Goal: Task Accomplishment & Management: Complete application form

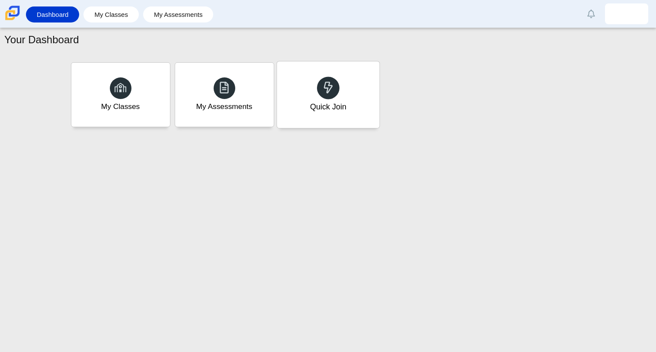
click at [349, 119] on div "Quick Join" at bounding box center [328, 94] width 103 height 67
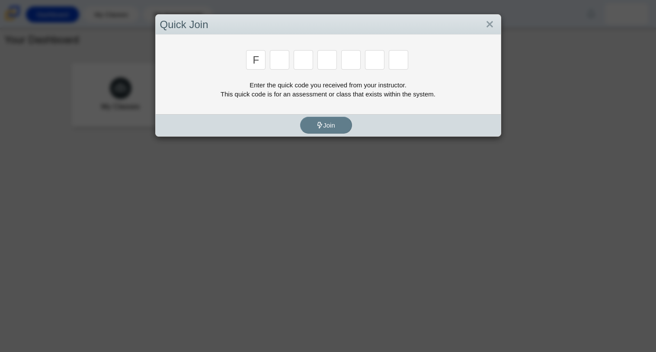
type input "f"
type input "7"
type input "m"
type input "c"
type input "h"
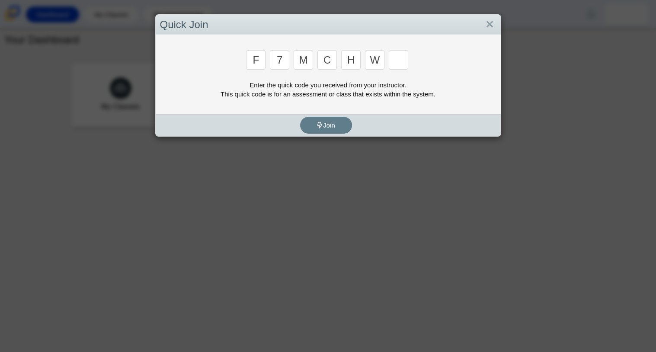
type input "w"
type input "k"
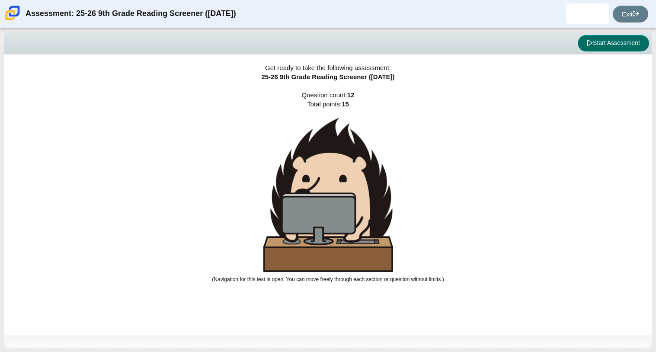
click at [594, 42] on button "Start Assessment" at bounding box center [613, 43] width 71 height 16
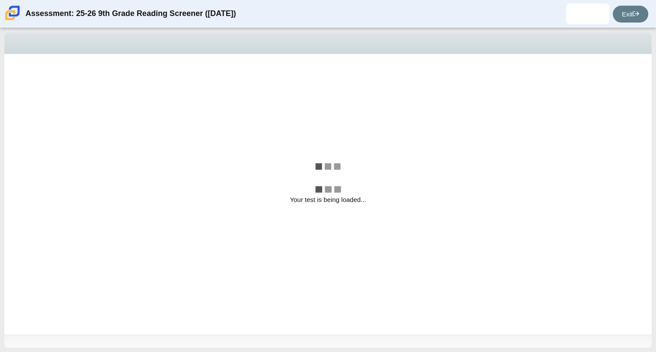
select select "ccc5b315-3c7c-471c-bf90-f22c8299c798"
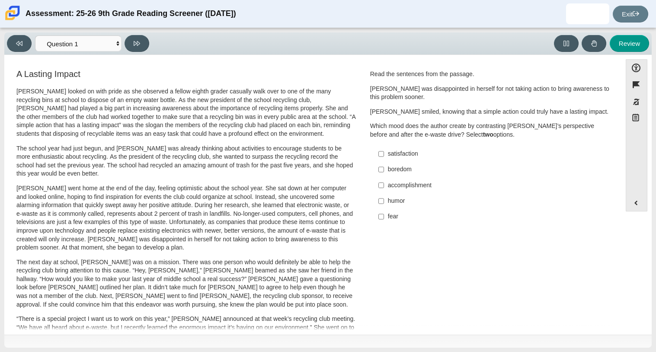
click at [410, 181] on div "accomplishment" at bounding box center [497, 185] width 219 height 9
click at [384, 181] on input "accomplishment accomplishment" at bounding box center [382, 185] width 6 height 16
checkbox input "true"
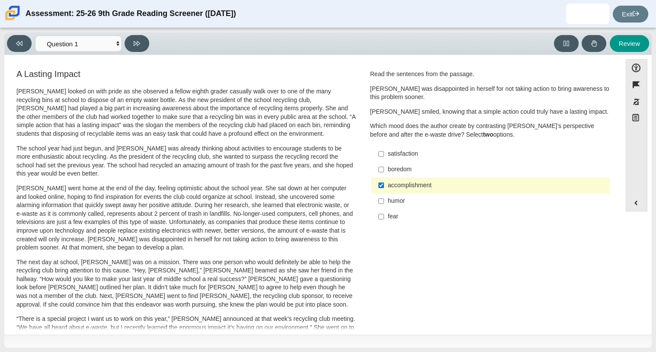
click at [388, 201] on div "humor" at bounding box center [497, 201] width 219 height 9
click at [384, 201] on input "humor humor" at bounding box center [382, 201] width 6 height 16
checkbox input "true"
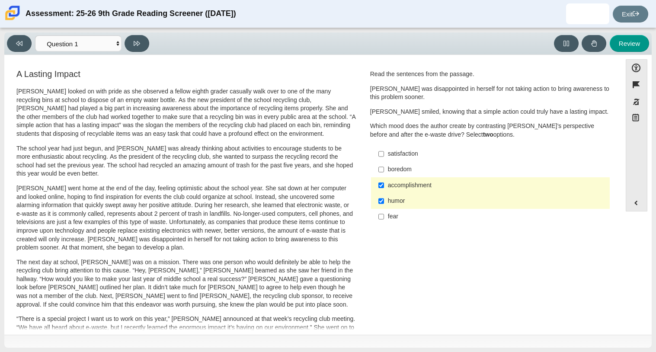
click at [391, 189] on div "accomplishment" at bounding box center [497, 185] width 219 height 9
click at [384, 189] on input "accomplishment accomplishment" at bounding box center [382, 185] width 6 height 16
checkbox input "false"
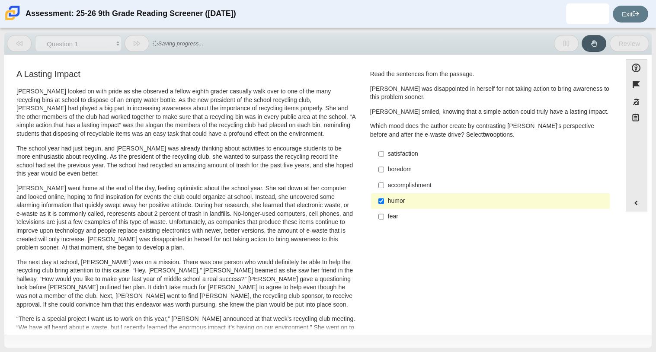
click at [405, 157] on div "satisfaction" at bounding box center [497, 154] width 219 height 9
click at [384, 157] on input "satisfaction satisfaction" at bounding box center [382, 154] width 6 height 16
checkbox input "true"
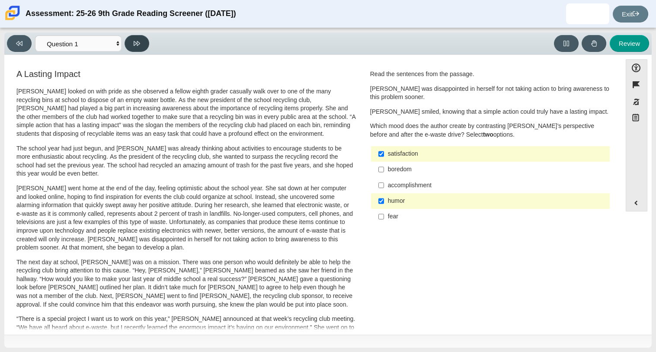
click at [136, 42] on icon at bounding box center [137, 43] width 6 height 6
select select "0ff64528-ffd7-428d-b192-babfaadd44e8"
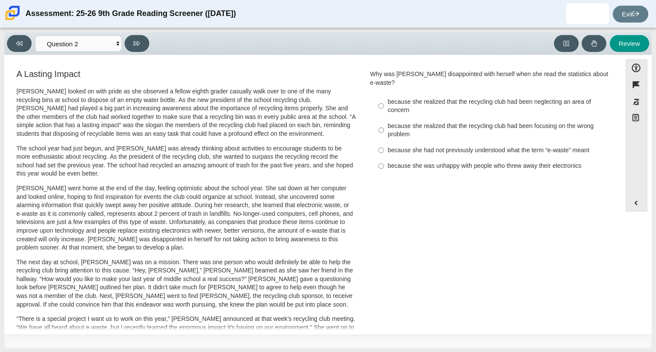
click at [492, 122] on div "because she realized that the recycling club had been focusing on the wrong pro…" at bounding box center [497, 130] width 219 height 17
click at [384, 118] on input "because she realized that the recycling club had been focusing on the wrong pro…" at bounding box center [382, 130] width 6 height 24
radio input "true"
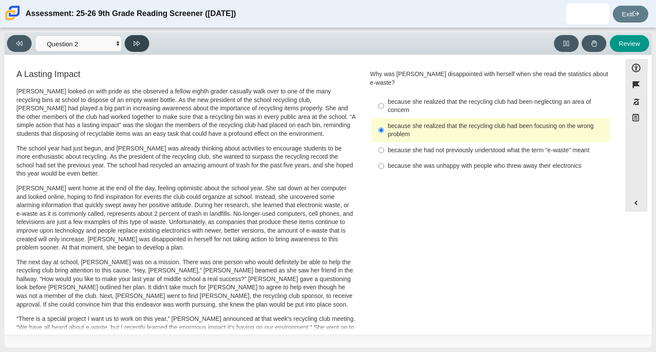
click at [144, 48] on button at bounding box center [137, 43] width 25 height 17
select select "7ce3d843-6974-4858-901c-1ff39630e843"
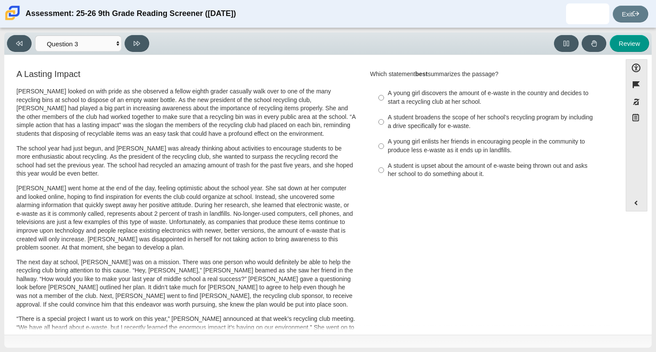
click at [463, 121] on div "A student broadens the scope of her school’s recycling program by including a d…" at bounding box center [497, 121] width 219 height 17
click at [384, 121] on input "A student broadens the scope of her school’s recycling program by including a d…" at bounding box center [382, 122] width 6 height 24
radio input "true"
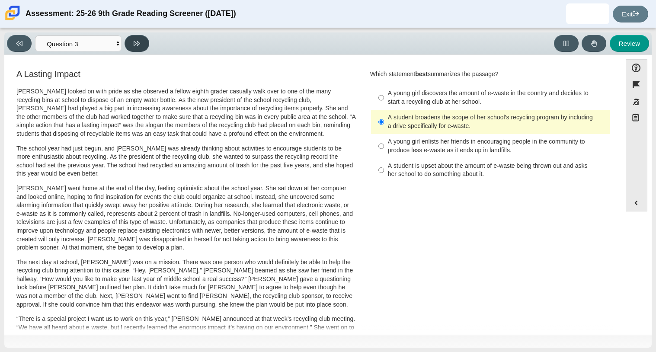
click at [141, 46] on button at bounding box center [137, 43] width 25 height 17
select select "ca9ea0f1-49c5-4bd1-83b0-472c18652b42"
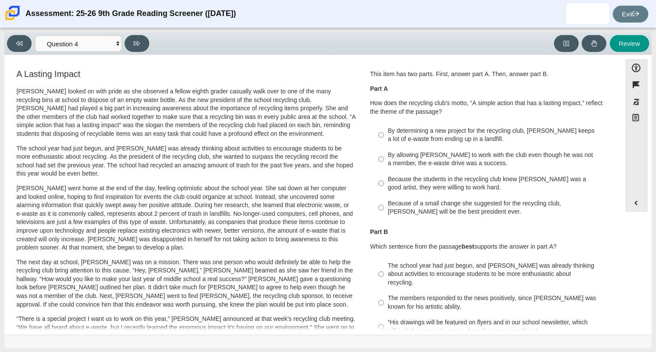
click at [439, 161] on div "By allowing Juan Carlos to work with the club even though he was not a member, …" at bounding box center [497, 159] width 219 height 17
click at [384, 161] on input "By allowing Juan Carlos to work with the club even though he was not a member, …" at bounding box center [382, 159] width 6 height 24
radio input "true"
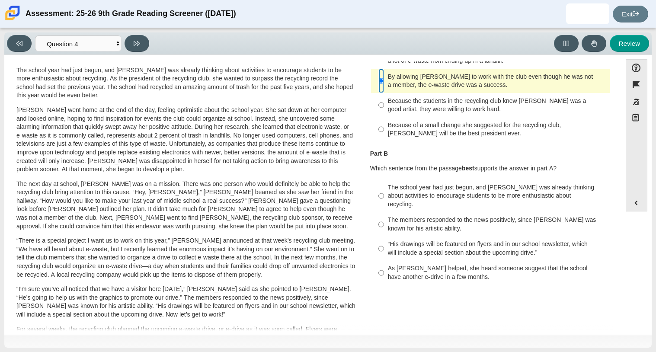
scroll to position [77, 0]
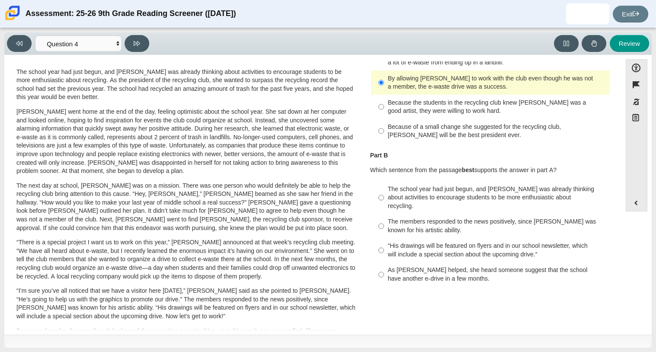
click at [434, 104] on div "Because the students in the recycling club knew Juan Carlos was a good artist, …" at bounding box center [497, 107] width 219 height 17
click at [384, 104] on input "Because the students in the recycling club knew Juan Carlos was a good artist, …" at bounding box center [382, 107] width 6 height 24
radio input "true"
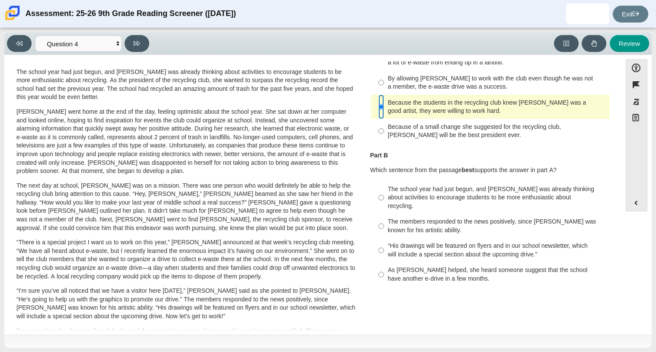
scroll to position [0, 0]
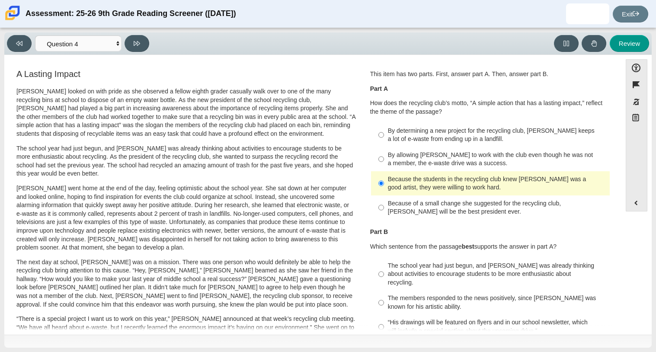
click at [451, 133] on div "By determining a new project for the recycling club, Scarlett keeps a lot of e-…" at bounding box center [497, 135] width 219 height 17
click at [384, 133] on input "By determining a new project for the recycling club, Scarlett keeps a lot of e-…" at bounding box center [382, 135] width 6 height 24
radio input "true"
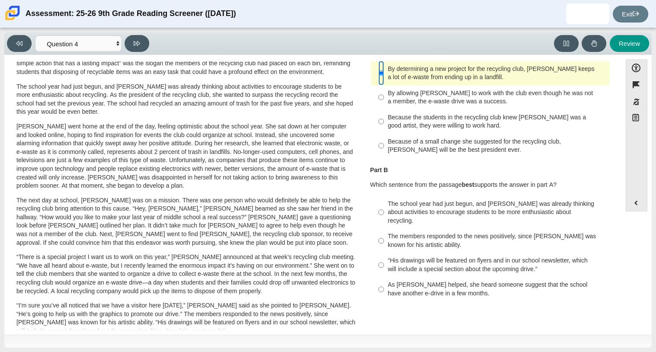
scroll to position [61, 0]
click at [498, 211] on div "The school year had just begun, and Scarlett was already thinking about activit…" at bounding box center [497, 213] width 219 height 26
click at [384, 211] on input "The school year had just begun, and Scarlett was already thinking about activit…" at bounding box center [382, 212] width 6 height 33
radio input "true"
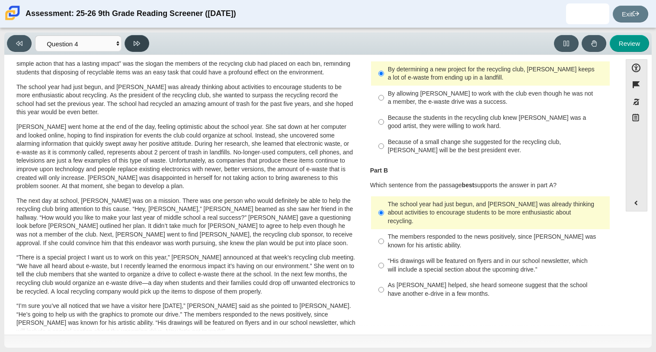
click at [132, 43] on button at bounding box center [137, 43] width 25 height 17
select select "e41f1a79-e29f-4095-8030-a53364015bed"
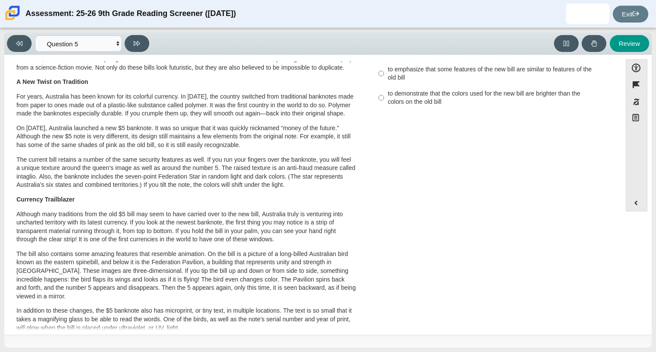
scroll to position [0, 0]
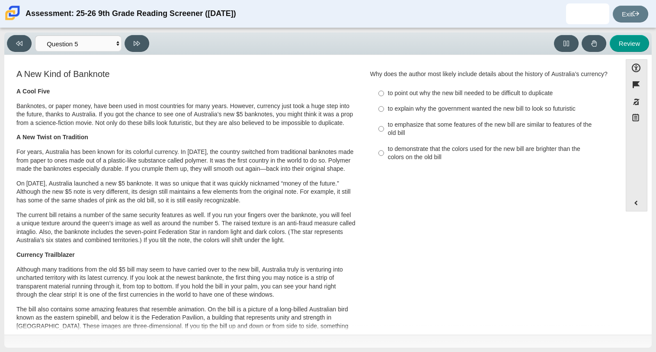
click at [472, 134] on div "to emphasize that some features of the new bill are similar to features of the …" at bounding box center [497, 129] width 219 height 17
click at [384, 134] on input "to emphasize that some features of the new bill are similar to features of the …" at bounding box center [382, 129] width 6 height 24
radio input "true"
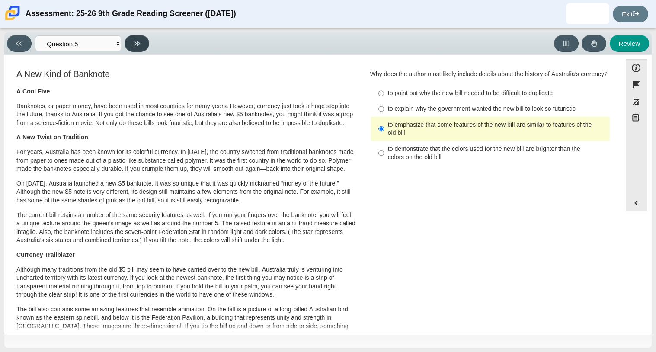
click at [145, 42] on button at bounding box center [137, 43] width 25 height 17
select select "69146e31-7b3d-4a3e-9ce6-f30c24342ae0"
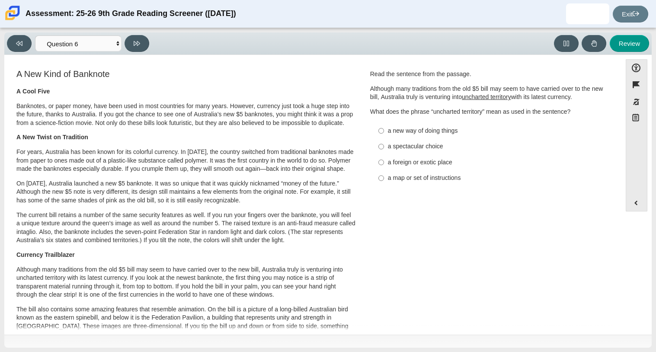
click at [413, 164] on div "a foreign or exotic place" at bounding box center [497, 162] width 219 height 9
click at [384, 164] on input "a foreign or exotic place a foreign or exotic place" at bounding box center [382, 162] width 6 height 16
radio input "true"
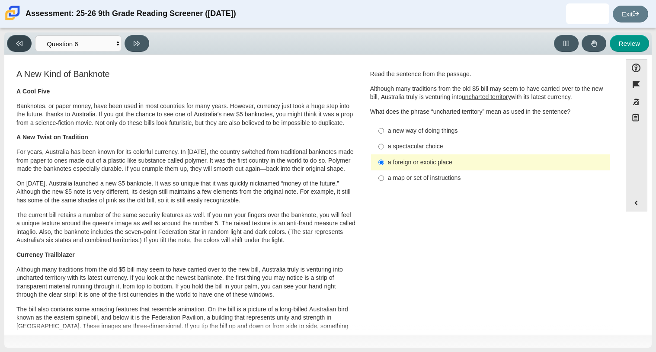
click at [23, 49] on button at bounding box center [19, 43] width 25 height 17
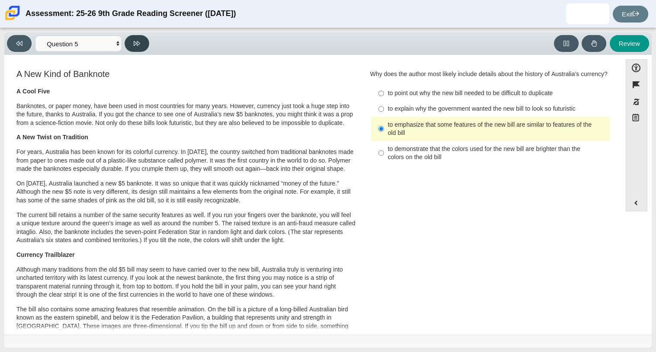
click at [137, 43] on icon at bounding box center [137, 43] width 6 height 6
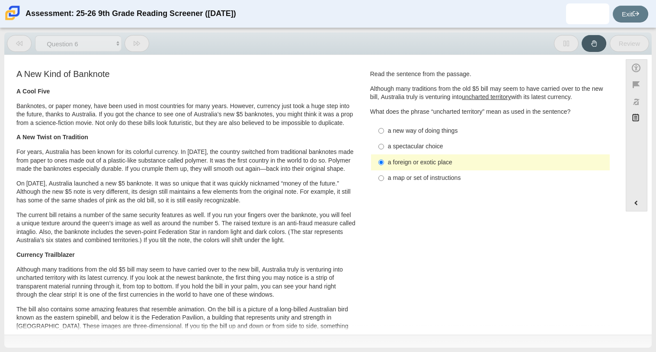
click at [137, 43] on icon at bounding box center [137, 43] width 6 height 6
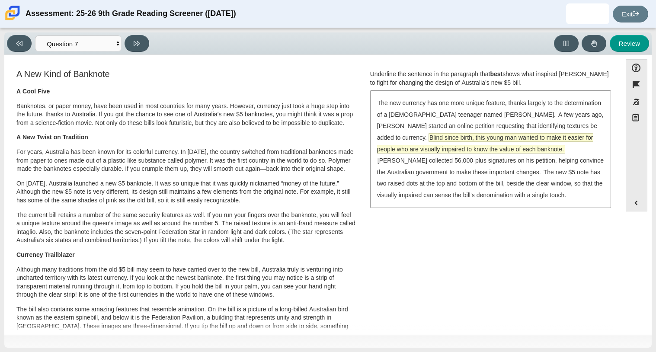
click at [451, 146] on span "Blind since birth, this young man wanted to make it easier for people who are v…" at bounding box center [485, 143] width 216 height 19
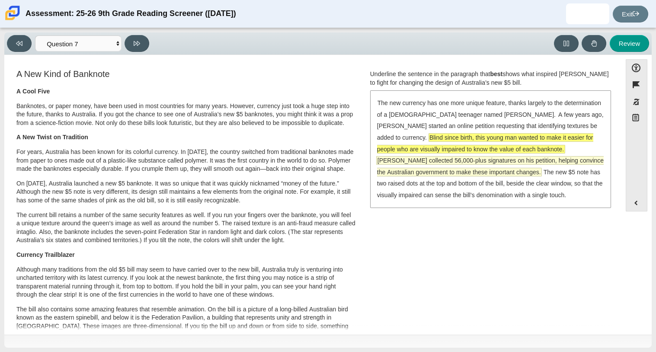
click at [454, 159] on span "McLeod collected 56,000-plus signatures on his petition, helping convince the A…" at bounding box center [490, 166] width 227 height 19
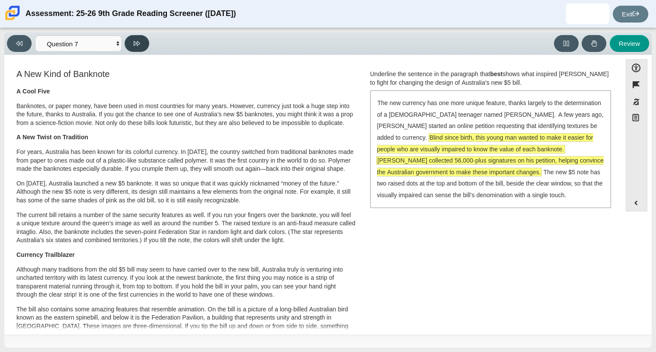
click at [131, 41] on button at bounding box center [137, 43] width 25 height 17
select select "ea8338c2-a6a3-418e-a305-2b963b54a290"
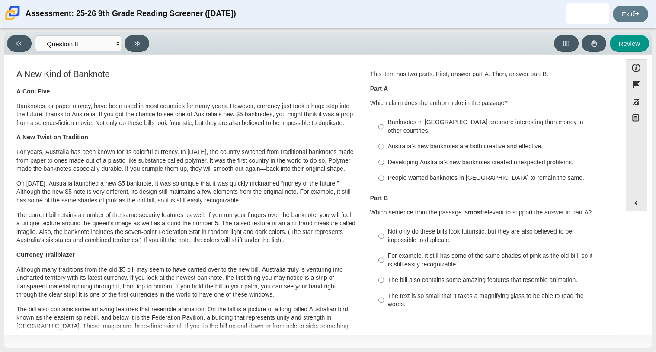
click at [472, 142] on div "Australia’s new banknotes are both creative and effective." at bounding box center [497, 146] width 219 height 9
click at [384, 139] on input "Australia’s new banknotes are both creative and effective. Australia’s new bank…" at bounding box center [382, 147] width 6 height 16
radio input "true"
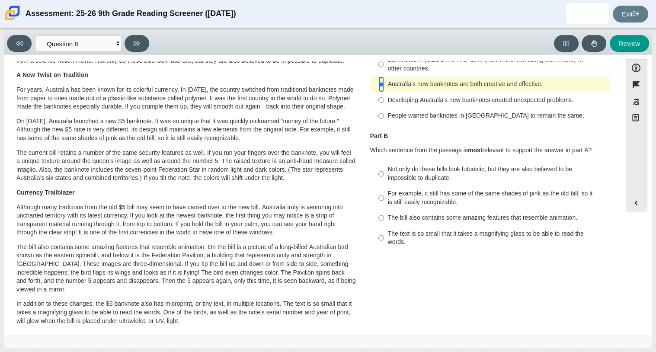
scroll to position [70, 0]
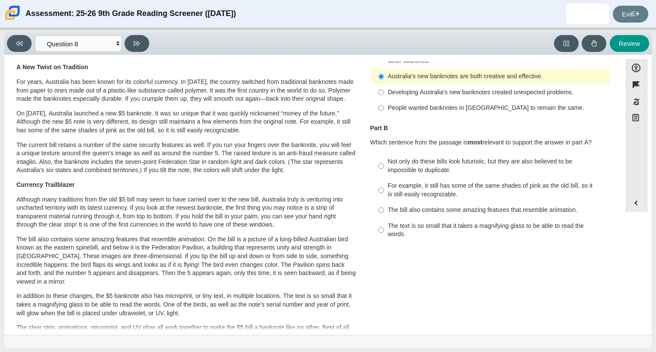
click at [472, 88] on div "Developing Australia’s new banknotes created unexpected problems." at bounding box center [497, 92] width 219 height 9
click at [384, 86] on input "Developing Australia’s new banknotes created unexpected problems. Developing Au…" at bounding box center [382, 92] width 6 height 16
radio input "true"
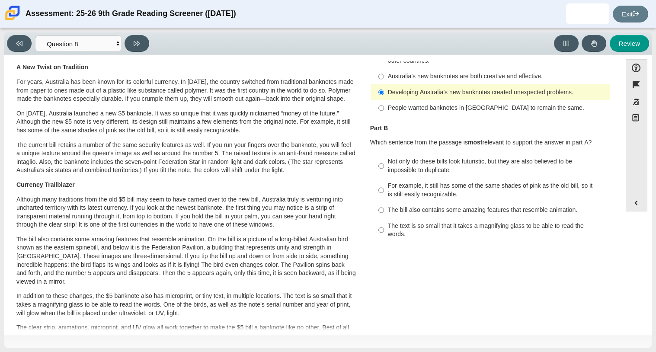
click at [471, 158] on div "Not only do these bills look futuristic, but they are also believed to be impos…" at bounding box center [497, 166] width 219 height 17
click at [384, 158] on input "Not only do these bills look futuristic, but they are also believed to be impos…" at bounding box center [382, 166] width 6 height 24
radio input "true"
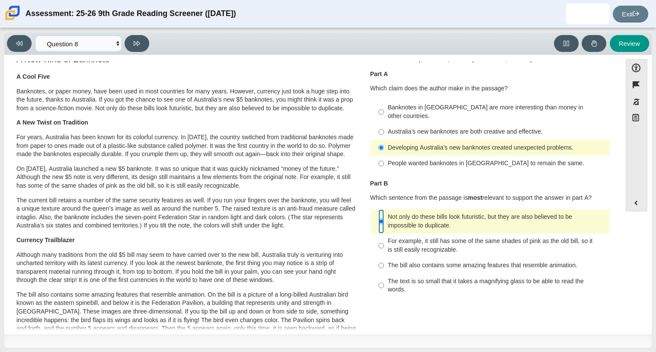
scroll to position [3, 0]
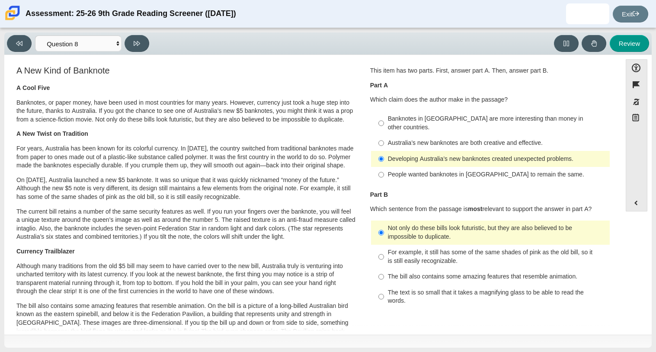
click at [455, 170] on div "People wanted banknotes in Australia to remain the same." at bounding box center [497, 174] width 219 height 9
click at [384, 167] on input "People wanted banknotes in Australia to remain the same. People wanted banknote…" at bounding box center [382, 175] width 6 height 16
radio input "true"
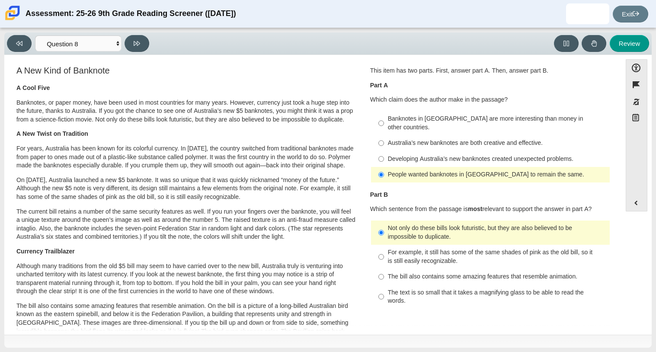
click at [482, 248] on div "For example, it still has some of the same shades of pink as the old bill, so i…" at bounding box center [497, 256] width 219 height 17
click at [384, 247] on input "For example, it still has some of the same shades of pink as the old bill, so i…" at bounding box center [382, 257] width 6 height 24
radio input "true"
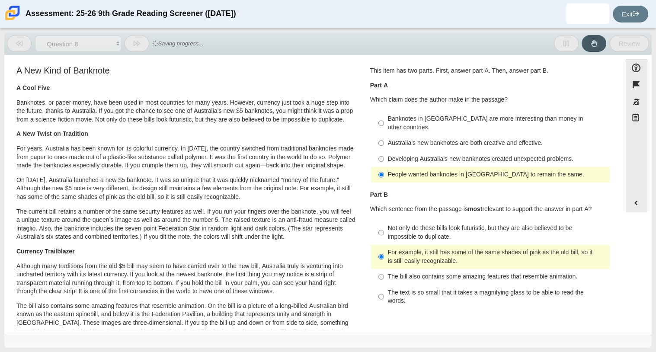
click at [444, 273] on div "The bill also contains some amazing features that resemble animation." at bounding box center [497, 277] width 219 height 9
click at [384, 269] on input "The bill also contains some amazing features that resemble animation. The bill …" at bounding box center [382, 277] width 6 height 16
radio input "true"
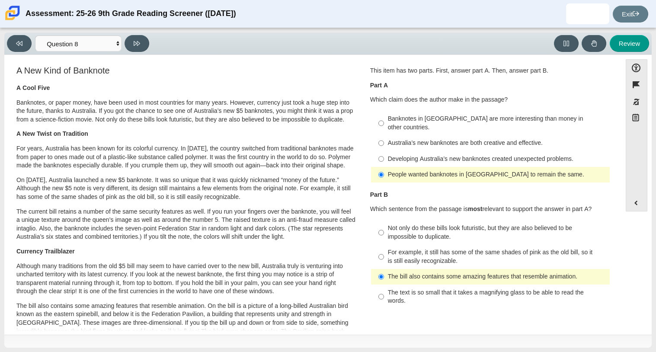
click at [453, 155] on div "Developing Australia’s new banknotes created unexpected problems." at bounding box center [497, 159] width 219 height 9
click at [384, 151] on input "Developing Australia’s new banknotes created unexpected problems. Developing Au…" at bounding box center [382, 159] width 6 height 16
radio input "true"
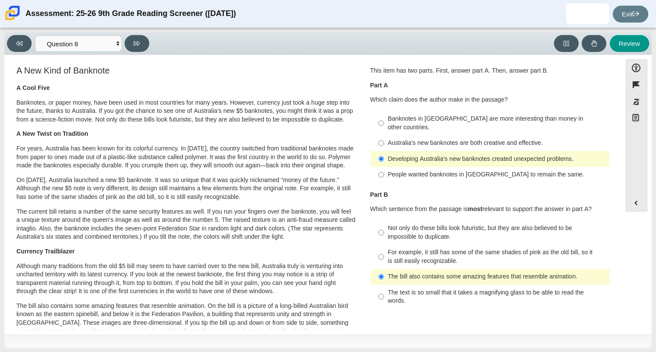
click at [466, 224] on div "Not only do these bills look futuristic, but they are also believed to be impos…" at bounding box center [497, 232] width 219 height 17
click at [384, 221] on input "Not only do these bills look futuristic, but they are also believed to be impos…" at bounding box center [382, 233] width 6 height 24
radio input "true"
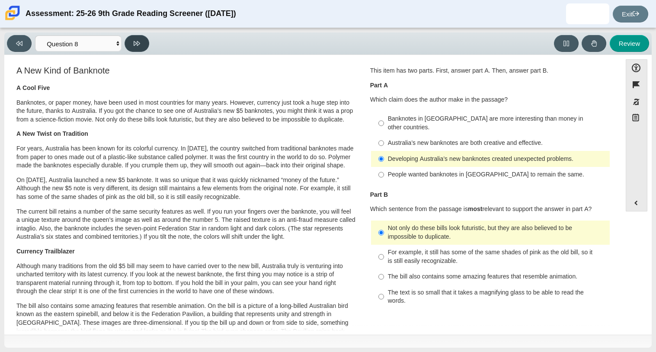
click at [134, 41] on icon at bounding box center [137, 43] width 6 height 5
select select "89f058d6-b15c-4ef5-a4b3-fdaffb8868b6"
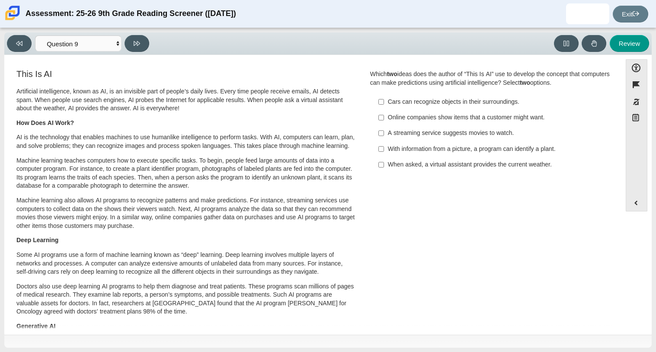
click at [513, 120] on div "Online companies show items that a customer might want." at bounding box center [497, 117] width 219 height 9
click at [384, 120] on input "Online companies show items that a customer might want. Online companies show i…" at bounding box center [382, 118] width 6 height 16
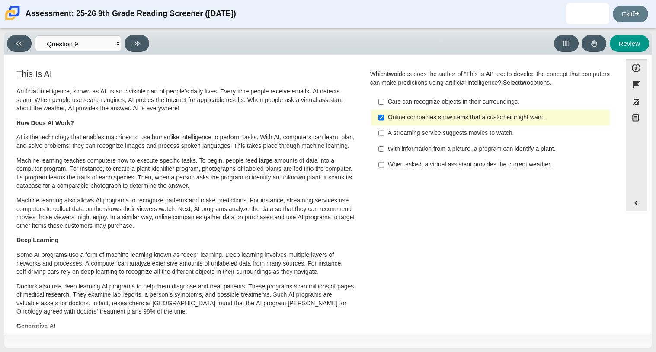
click at [475, 119] on div "Online companies show items that a customer might want." at bounding box center [497, 117] width 219 height 9
click at [384, 119] on input "Online companies show items that a customer might want. Online companies show i…" at bounding box center [382, 118] width 6 height 16
checkbox input "false"
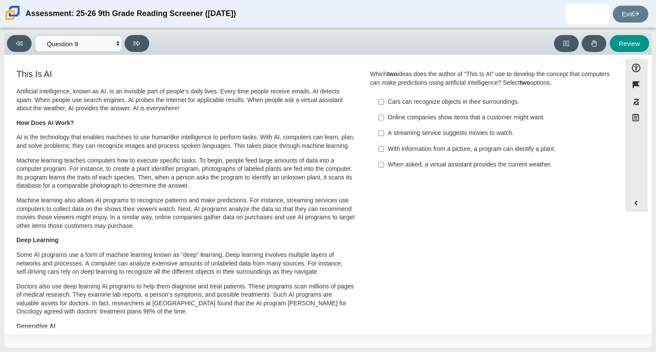
click at [458, 136] on div "A streaming service suggests movies to watch." at bounding box center [497, 133] width 219 height 9
click at [384, 136] on input "A streaming service suggests movies to watch. A streaming service suggests movi…" at bounding box center [382, 133] width 6 height 16
checkbox input "true"
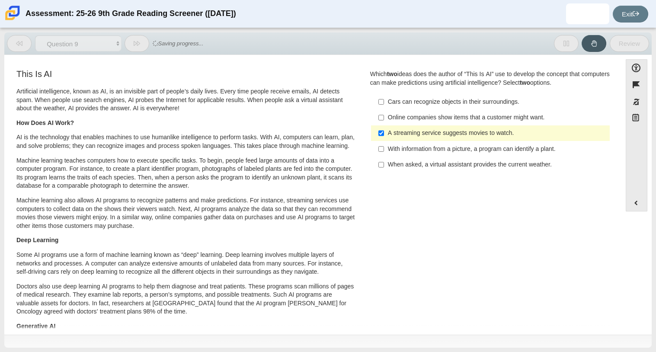
click at [466, 102] on div "Cars can recognize objects in their surroundings." at bounding box center [497, 102] width 219 height 9
click at [384, 102] on input "Cars can recognize objects in their surroundings. Cars can recognize objects in…" at bounding box center [382, 102] width 6 height 16
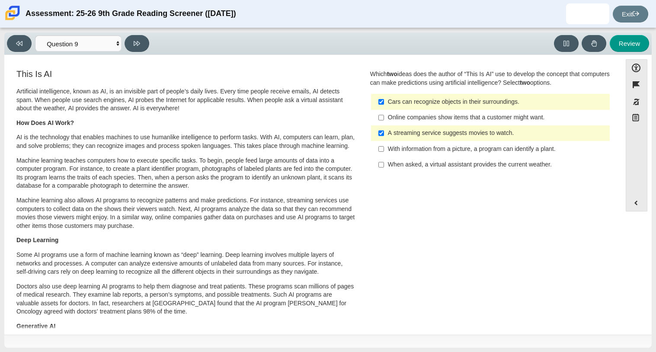
click at [441, 102] on div "Cars can recognize objects in their surroundings." at bounding box center [497, 102] width 219 height 9
click at [384, 102] on input "Cars can recognize objects in their surroundings. Cars can recognize objects in…" at bounding box center [382, 102] width 6 height 16
checkbox input "false"
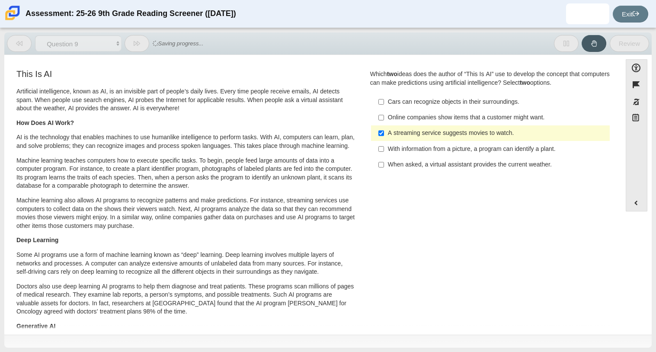
click at [447, 167] on div "When asked, a virtual assistant provides the current weather." at bounding box center [497, 165] width 219 height 9
click at [384, 167] on input "When asked, a virtual assistant provides the current weather. When asked, a vir…" at bounding box center [382, 165] width 6 height 16
checkbox input "true"
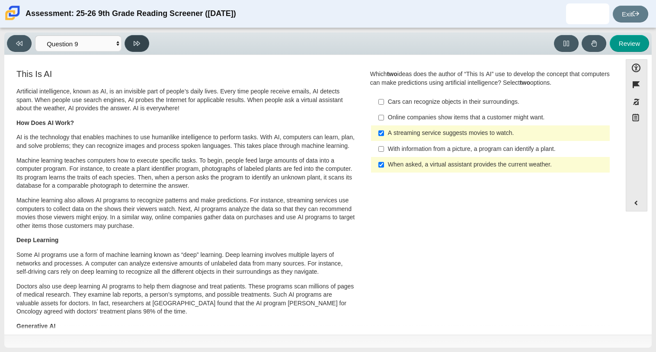
click at [131, 40] on button at bounding box center [137, 43] width 25 height 17
select select "cdf3c14e-a918-44d1-9b63-3db0fa81641e"
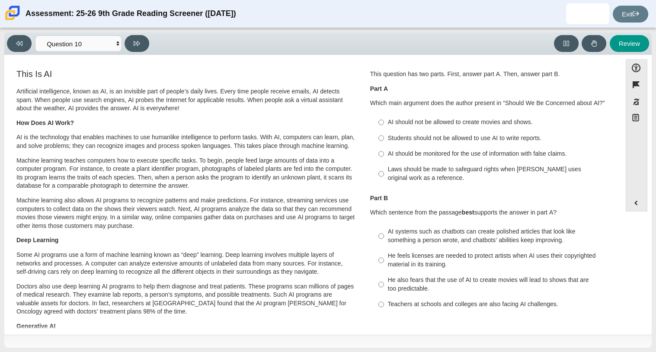
click at [448, 152] on div "AI should be monitored for the use of information with false claims." at bounding box center [497, 154] width 219 height 9
click at [384, 152] on input "AI should be monitored for the use of information with false claims. AI should …" at bounding box center [382, 154] width 6 height 16
radio input "true"
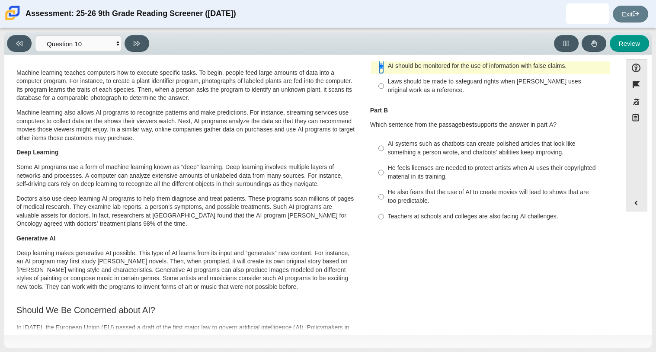
scroll to position [85, 0]
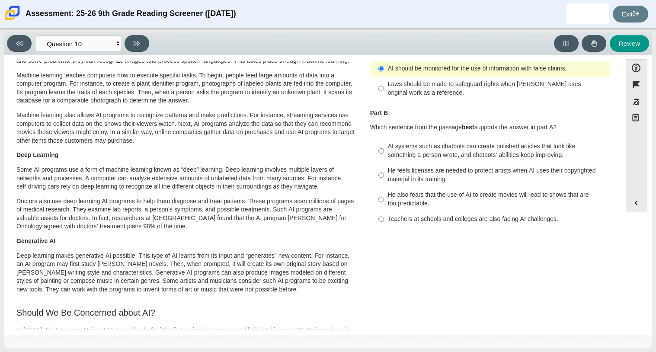
click at [453, 153] on div "AI systems such as chatbots can create polished articles that look like somethi…" at bounding box center [497, 150] width 219 height 17
click at [384, 153] on input "AI systems such as chatbots can create polished articles that look like somethi…" at bounding box center [382, 151] width 6 height 24
radio input "true"
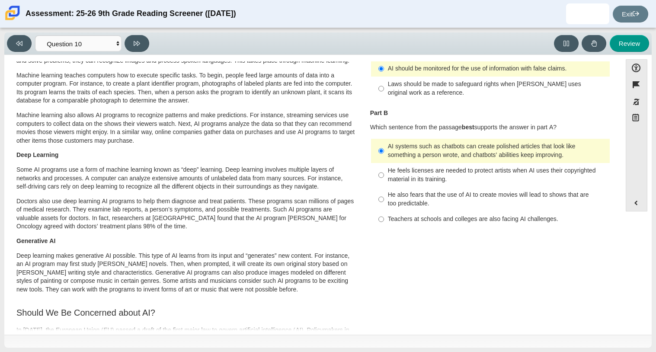
click at [473, 170] on div "He feels licenses are needed to protect artists when AI uses their copyrighted …" at bounding box center [497, 175] width 219 height 17
click at [384, 170] on input "He feels licenses are needed to protect artists when AI uses their copyrighted …" at bounding box center [382, 175] width 6 height 24
radio input "true"
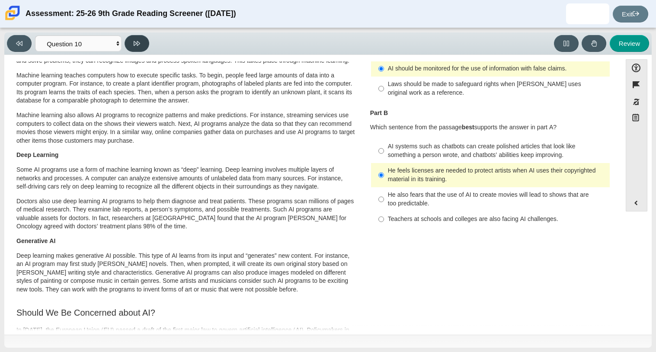
click at [135, 44] on icon at bounding box center [137, 43] width 6 height 6
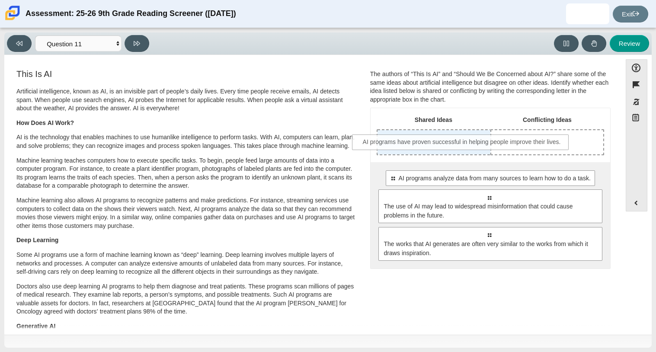
drag, startPoint x: 462, startPoint y: 182, endPoint x: 436, endPoint y: 145, distance: 44.7
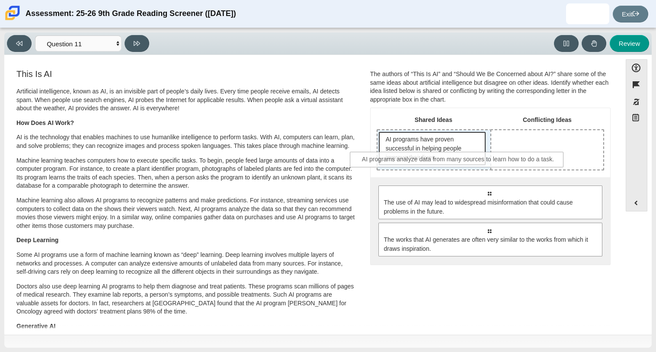
drag, startPoint x: 461, startPoint y: 196, endPoint x: 431, endPoint y: 164, distance: 44.7
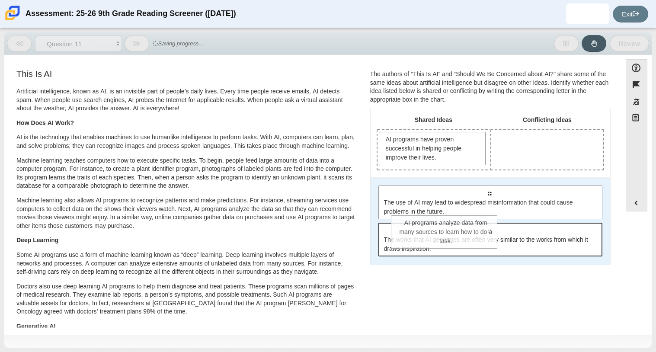
drag, startPoint x: 436, startPoint y: 180, endPoint x: 454, endPoint y: 235, distance: 57.1
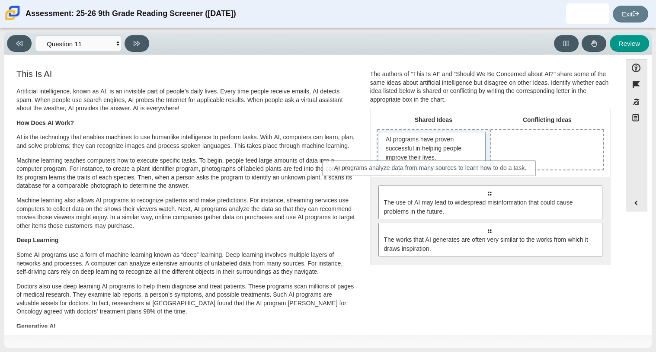
drag, startPoint x: 510, startPoint y: 193, endPoint x: 452, endPoint y: 168, distance: 63.0
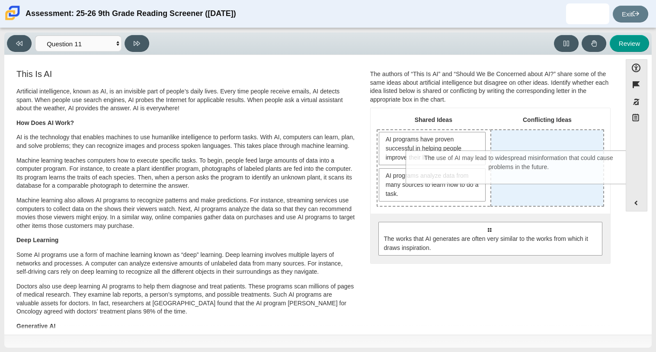
drag, startPoint x: 491, startPoint y: 251, endPoint x: 521, endPoint y: 180, distance: 77.2
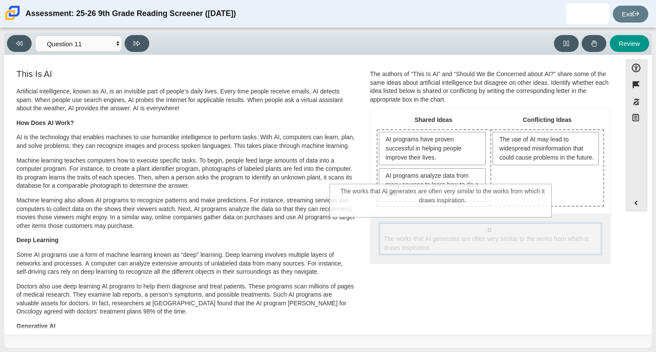
drag, startPoint x: 492, startPoint y: 247, endPoint x: 445, endPoint y: 209, distance: 60.2
click at [445, 209] on div "Shared Ideas Conflicting Ideas AI programs have proven successful in helping pe…" at bounding box center [491, 185] width 240 height 155
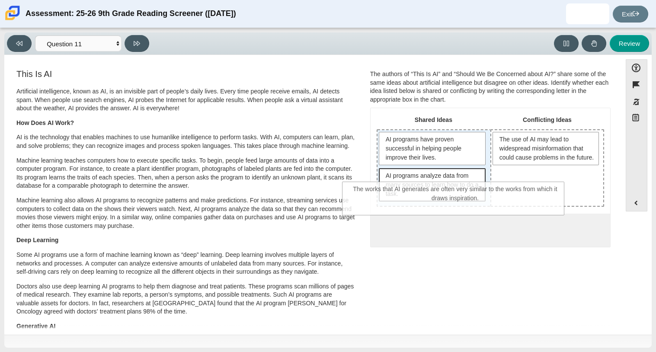
drag, startPoint x: 467, startPoint y: 234, endPoint x: 433, endPoint y: 195, distance: 51.9
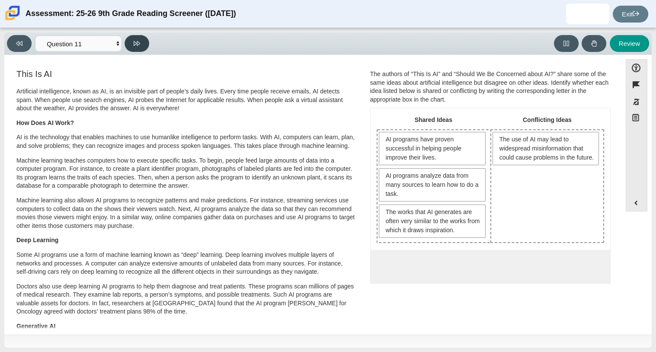
click at [139, 47] on button at bounding box center [137, 43] width 25 height 17
select select "c3effed4-44ce-4a19-bd96-1787f34e9b4c"
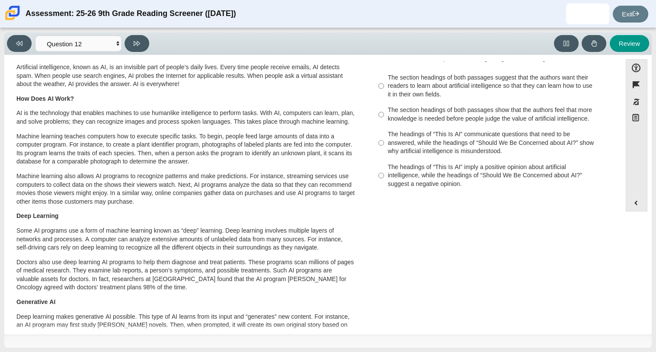
scroll to position [25, 0]
click at [458, 170] on div "The headings of “This Is AI” imply a positive opinion about artificial intellig…" at bounding box center [497, 175] width 219 height 26
click at [384, 170] on input "The headings of “This Is AI” imply a positive opinion about artificial intellig…" at bounding box center [382, 174] width 6 height 33
radio input "true"
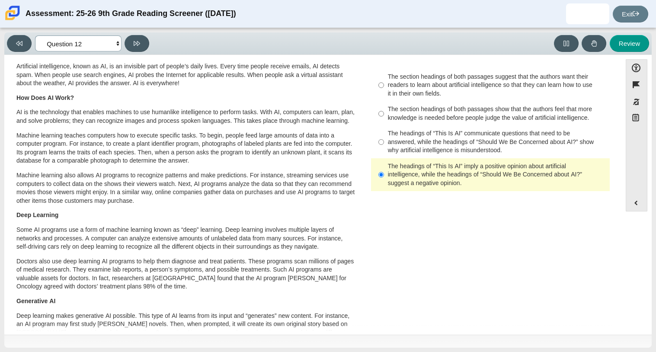
click at [73, 44] on select "Questions Question 1 Question 2 Question 3 Question 4 Question 5 Question 6 Que…" at bounding box center [78, 43] width 87 height 16
select select "ccc5b315-3c7c-471c-bf90-f22c8299c798"
click at [35, 35] on select "Questions Question 1 Question 2 Question 3 Question 4 Question 5 Question 6 Que…" at bounding box center [78, 43] width 87 height 16
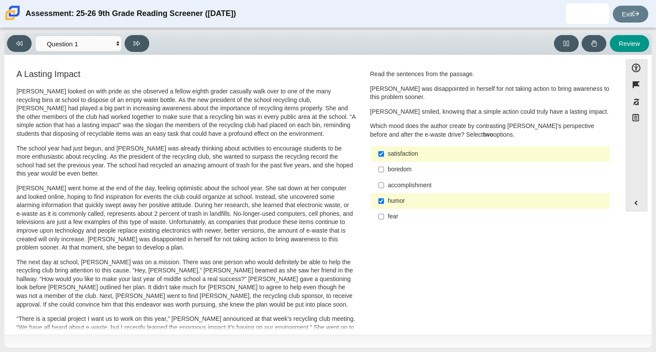
click at [407, 218] on div "fear" at bounding box center [497, 216] width 219 height 9
click at [384, 218] on input "fear fear" at bounding box center [382, 217] width 6 height 16
checkbox input "true"
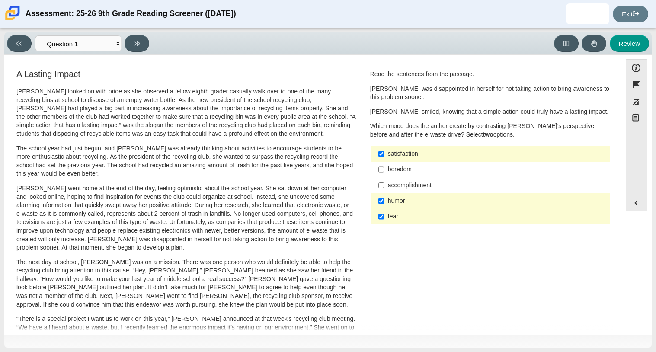
click at [393, 204] on div "humor" at bounding box center [497, 201] width 219 height 9
click at [384, 204] on input "humor humor" at bounding box center [382, 201] width 6 height 16
checkbox input "false"
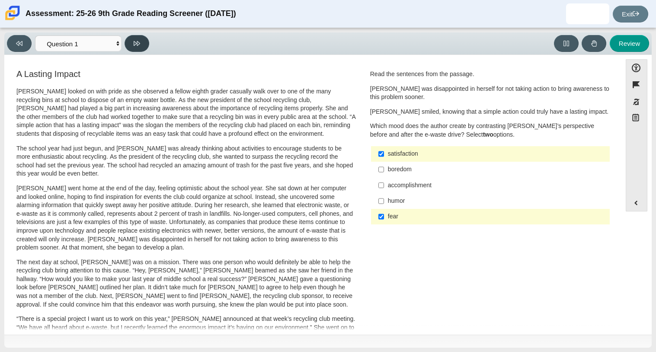
click at [136, 46] on icon at bounding box center [137, 43] width 6 height 6
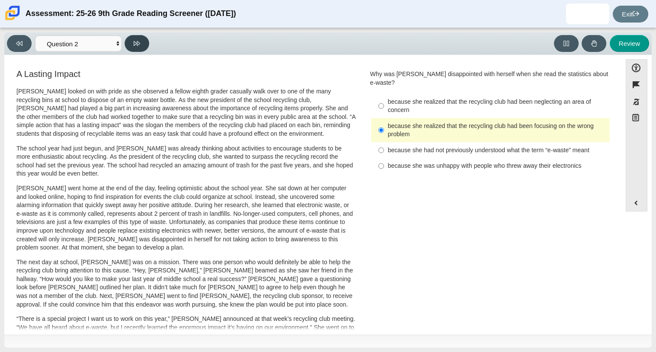
click at [137, 42] on icon at bounding box center [137, 43] width 6 height 6
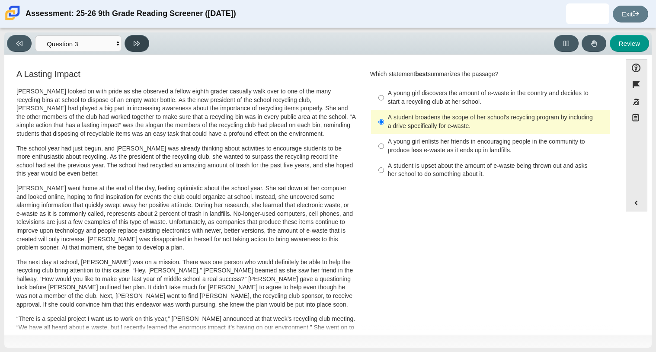
click at [134, 41] on icon at bounding box center [137, 43] width 6 height 5
select select "ca9ea0f1-49c5-4bd1-83b0-472c18652b42"
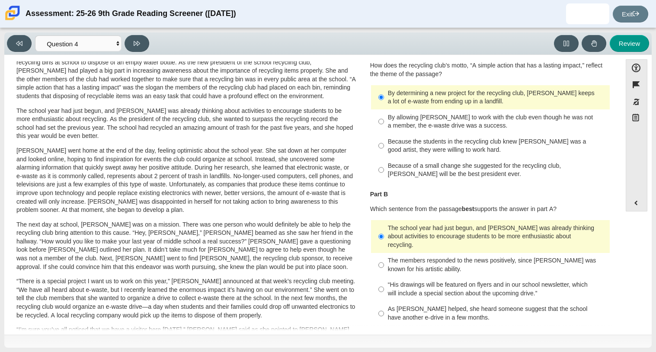
scroll to position [37, 0]
click at [490, 121] on div "By allowing Juan Carlos to work with the club even though he was not a member, …" at bounding box center [497, 122] width 219 height 17
click at [384, 121] on input "By allowing Juan Carlos to work with the club even though he was not a member, …" at bounding box center [382, 122] width 6 height 24
radio input "true"
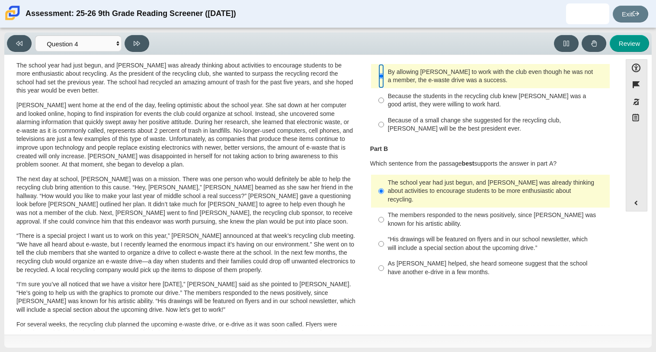
scroll to position [84, 0]
click at [465, 262] on div "As Scarlett helped, she heard someone suggest that the school have another e-dr…" at bounding box center [497, 267] width 219 height 17
click at [384, 262] on input "As Scarlett helped, she heard someone suggest that the school have another e-dr…" at bounding box center [382, 267] width 6 height 24
radio input "true"
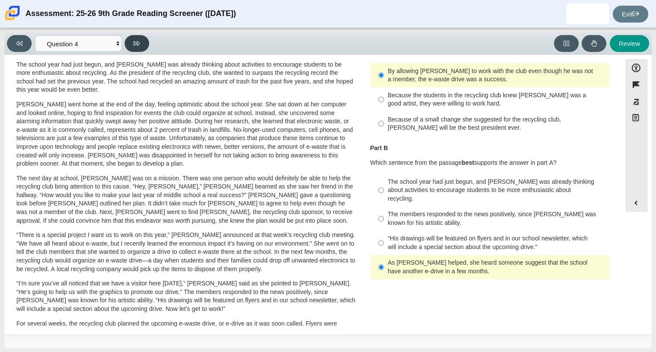
click at [129, 44] on button at bounding box center [137, 43] width 25 height 17
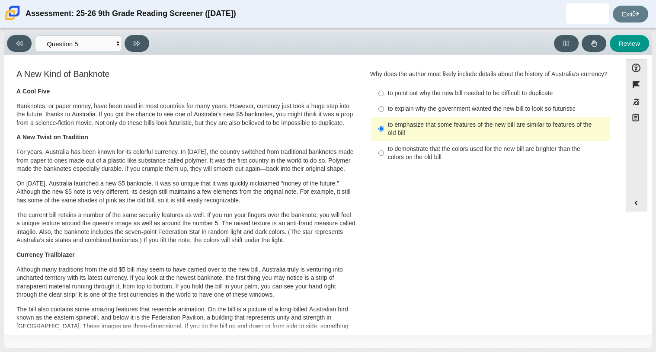
scroll to position [1, 0]
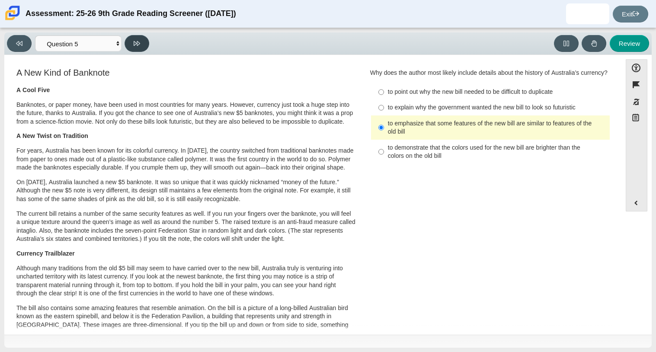
click at [142, 47] on button at bounding box center [137, 43] width 25 height 17
select select "69146e31-7b3d-4a3e-9ce6-f30c24342ae0"
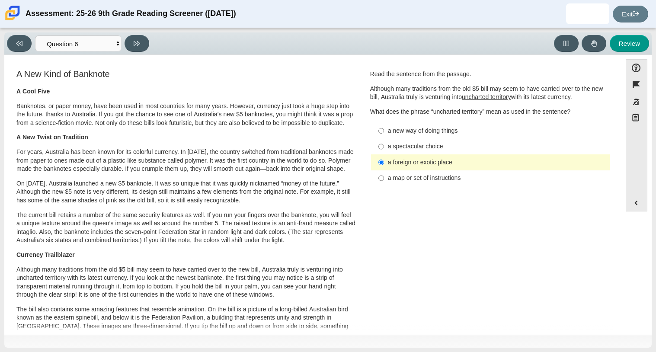
click at [433, 177] on div "a map or set of instructions" at bounding box center [497, 178] width 219 height 9
click at [384, 177] on input "a map or set of instructions a map or set of instructions" at bounding box center [382, 178] width 6 height 16
radio input "true"
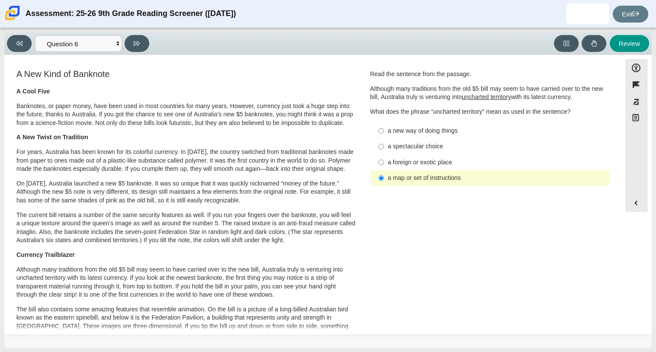
click at [431, 147] on div "a spectacular choice" at bounding box center [497, 146] width 219 height 9
click at [384, 147] on input "a spectacular choice a spectacular choice" at bounding box center [382, 147] width 6 height 16
radio input "true"
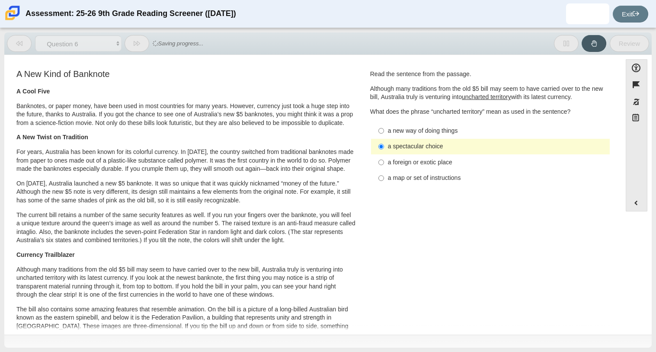
click at [448, 131] on div "a new way of doing things" at bounding box center [497, 131] width 219 height 9
click at [384, 131] on input "a new way of doing things a new way of doing things" at bounding box center [382, 131] width 6 height 16
radio input "true"
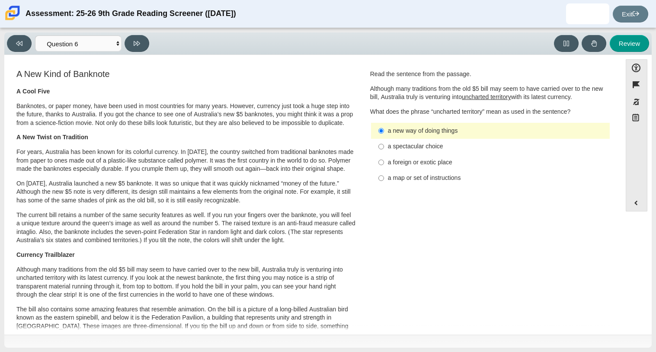
click at [422, 148] on div "a spectacular choice" at bounding box center [497, 146] width 219 height 9
click at [384, 148] on input "a spectacular choice a spectacular choice" at bounding box center [382, 147] width 6 height 16
radio input "true"
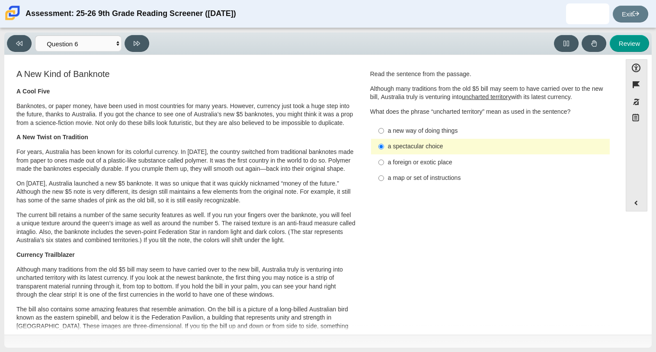
click at [424, 179] on div "a map or set of instructions" at bounding box center [497, 178] width 219 height 9
click at [384, 179] on input "a map or set of instructions a map or set of instructions" at bounding box center [382, 178] width 6 height 16
radio input "true"
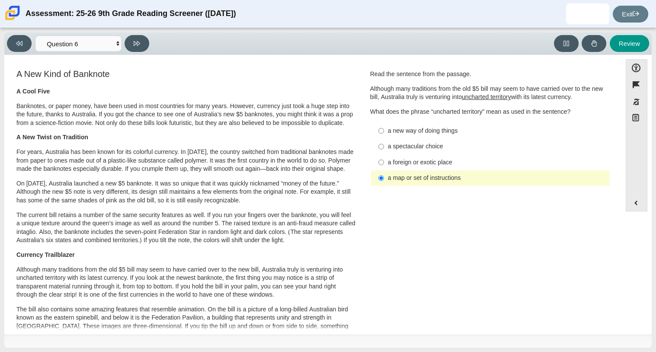
click at [405, 157] on label "a foreign or exotic place a foreign or exotic place" at bounding box center [492, 162] width 238 height 16
click at [384, 157] on input "a foreign or exotic place a foreign or exotic place" at bounding box center [382, 162] width 6 height 16
radio input "true"
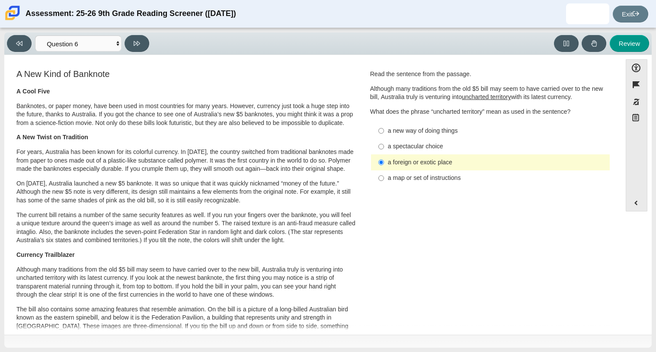
click at [437, 132] on div "a new way of doing things" at bounding box center [497, 131] width 219 height 9
click at [384, 132] on input "a new way of doing things a new way of doing things" at bounding box center [382, 131] width 6 height 16
radio input "true"
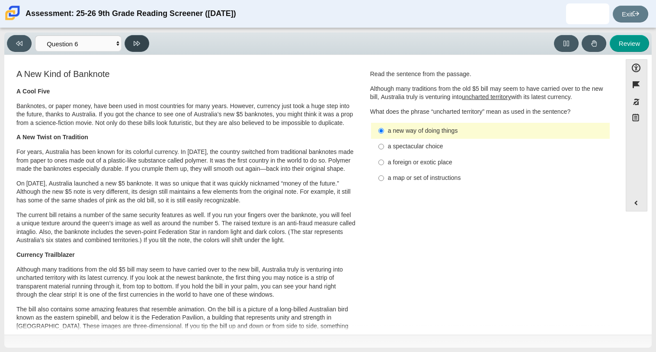
click at [136, 45] on icon at bounding box center [137, 43] width 6 height 6
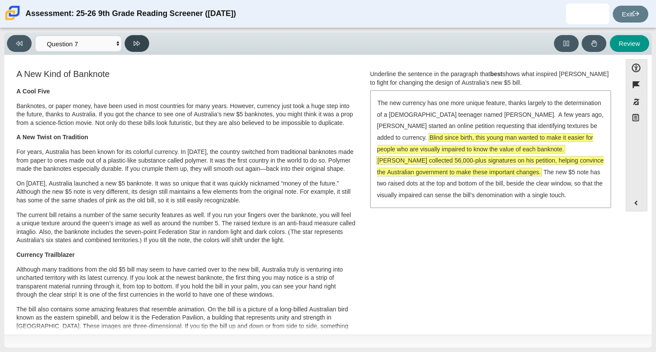
click at [149, 46] on button at bounding box center [137, 43] width 25 height 17
select select "ea8338c2-a6a3-418e-a305-2b963b54a290"
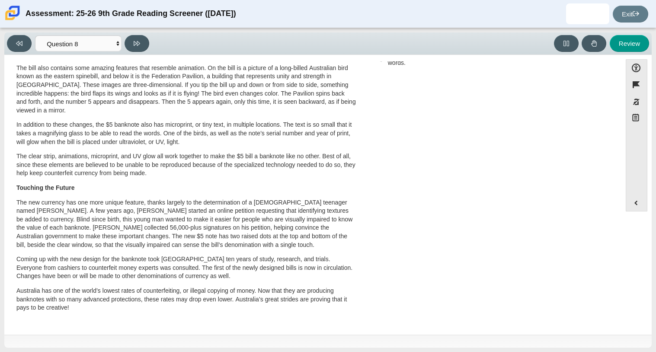
scroll to position [0, 0]
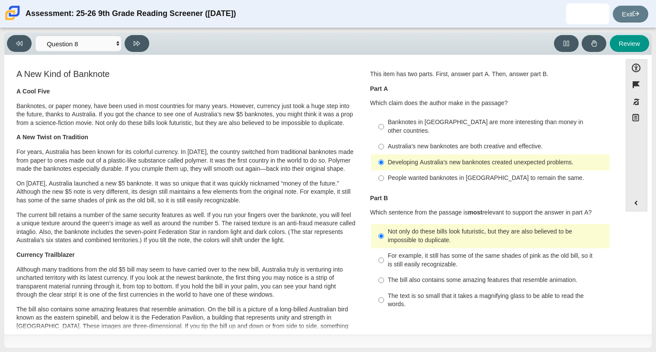
click at [462, 253] on div "For example, it still has some of the same shades of pink as the old bill, so i…" at bounding box center [497, 260] width 219 height 17
click at [384, 253] on input "For example, it still has some of the same shades of pink as the old bill, so i…" at bounding box center [382, 260] width 6 height 24
radio input "true"
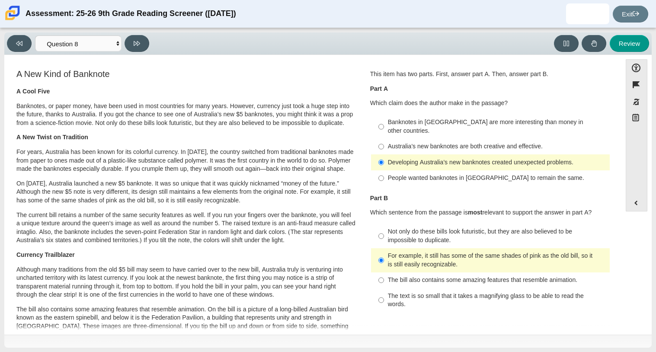
click at [417, 228] on div "Not only do these bills look futuristic, but they are also believed to be impos…" at bounding box center [497, 236] width 219 height 17
click at [384, 225] on input "Not only do these bills look futuristic, but they are also believed to be impos…" at bounding box center [382, 236] width 6 height 24
radio input "true"
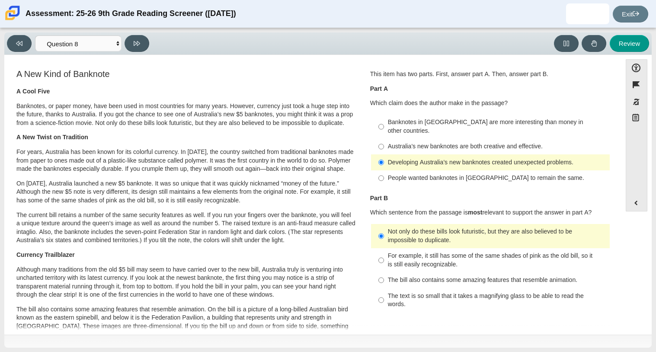
click at [469, 276] on div "The bill also contains some amazing features that resemble animation." at bounding box center [497, 280] width 219 height 9
click at [384, 273] on input "The bill also contains some amazing features that resemble animation. The bill …" at bounding box center [382, 281] width 6 height 16
radio input "true"
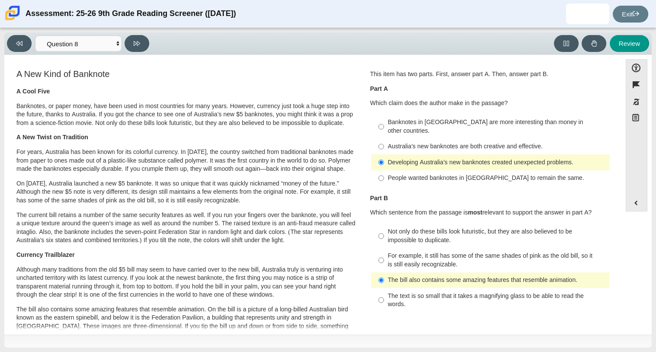
click at [428, 142] on div "Australia’s new banknotes are both creative and effective." at bounding box center [497, 146] width 219 height 9
click at [384, 141] on input "Australia’s new banknotes are both creative and effective. Australia’s new bank…" at bounding box center [382, 147] width 6 height 16
radio input "true"
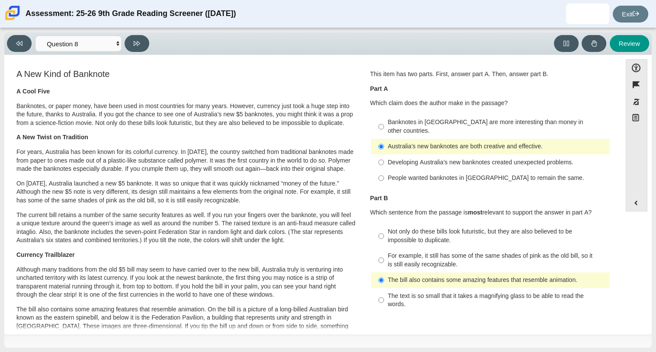
click at [449, 228] on div "Not only do these bills look futuristic, but they are also believed to be impos…" at bounding box center [497, 236] width 219 height 17
click at [384, 228] on input "Not only do these bills look futuristic, but they are also believed to be impos…" at bounding box center [382, 236] width 6 height 24
radio input "true"
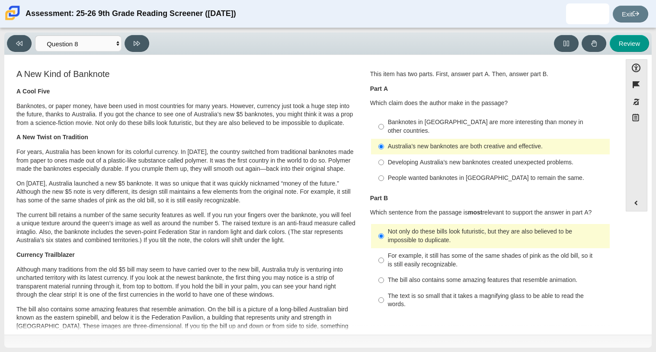
click at [409, 158] on div "Developing Australia’s new banknotes created unexpected problems." at bounding box center [497, 162] width 219 height 9
click at [384, 154] on input "Developing Australia’s new banknotes created unexpected problems. Developing Au…" at bounding box center [382, 162] width 6 height 16
radio input "true"
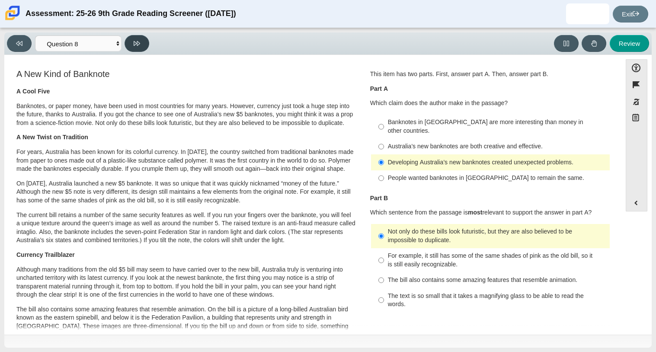
click at [140, 45] on button at bounding box center [137, 43] width 25 height 17
select select "89f058d6-b15c-4ef5-a4b3-fdaffb8868b6"
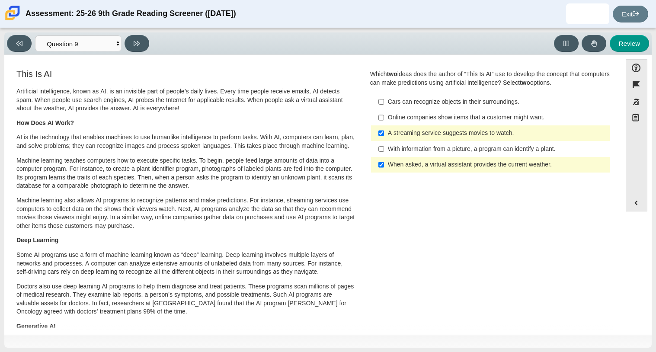
click at [428, 137] on div "A streaming service suggests movies to watch." at bounding box center [497, 133] width 219 height 9
click at [384, 137] on input "A streaming service suggests movies to watch. A streaming service suggests movi…" at bounding box center [382, 133] width 6 height 16
checkbox input "false"
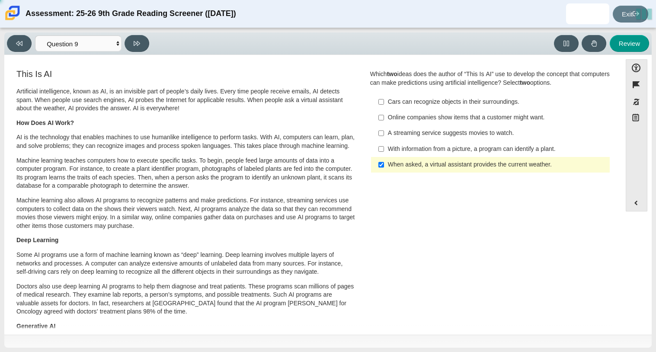
click at [431, 149] on div "With information from a picture, a program can identify a plant." at bounding box center [497, 149] width 219 height 9
click at [384, 149] on input "With information from a picture, a program can identify a plant. With informati…" at bounding box center [382, 149] width 6 height 16
checkbox input "true"
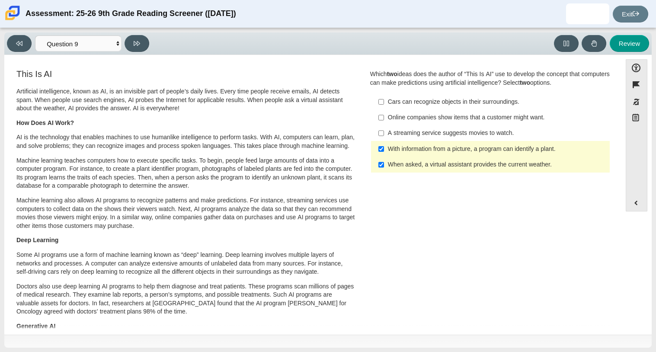
click at [443, 159] on label "When asked, a virtual assistant provides the current weather. When asked, a vir…" at bounding box center [492, 165] width 238 height 16
click at [384, 159] on input "When asked, a virtual assistant provides the current weather. When asked, a vir…" at bounding box center [382, 165] width 6 height 16
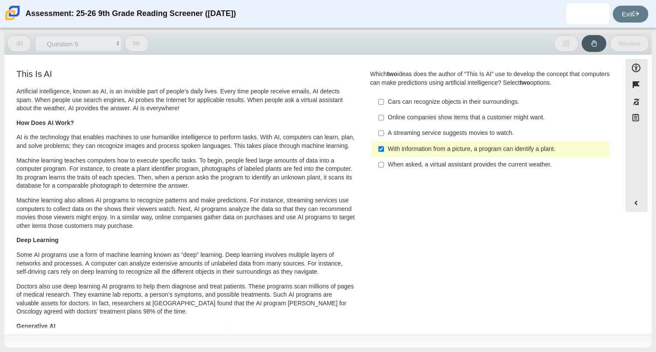
click at [444, 165] on div "When asked, a virtual assistant provides the current weather." at bounding box center [497, 165] width 219 height 9
click at [384, 165] on input "When asked, a virtual assistant provides the current weather. When asked, a vir…" at bounding box center [382, 165] width 6 height 16
checkbox input "true"
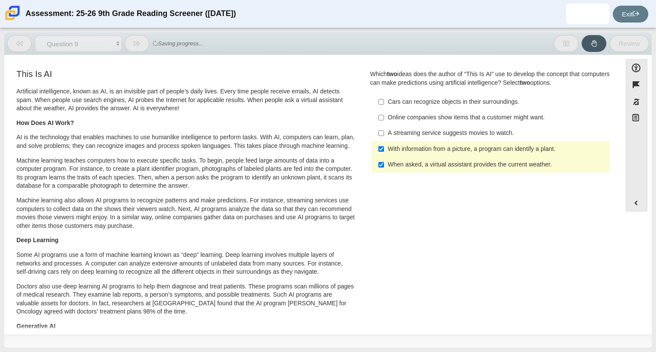
click at [431, 146] on div "With information from a picture, a program can identify a plant." at bounding box center [497, 149] width 219 height 9
click at [384, 146] on input "With information from a picture, a program can identify a plant. With informati…" at bounding box center [382, 149] width 6 height 16
checkbox input "false"
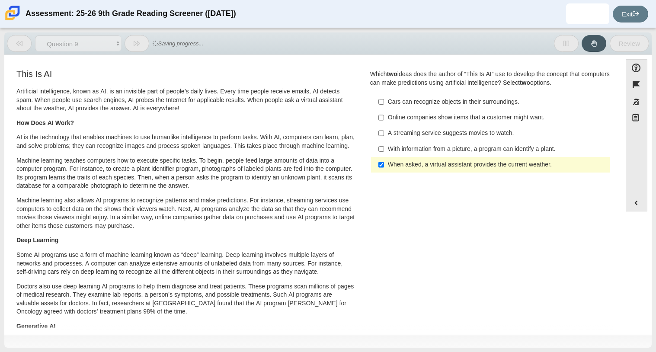
click at [431, 163] on div "When asked, a virtual assistant provides the current weather." at bounding box center [497, 165] width 219 height 9
click at [384, 163] on input "When asked, a virtual assistant provides the current weather. When asked, a vir…" at bounding box center [382, 165] width 6 height 16
checkbox input "false"
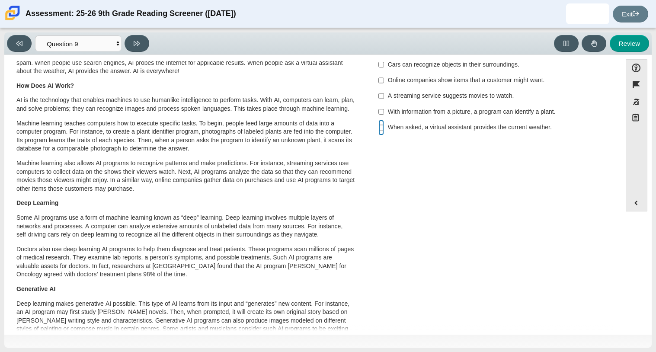
scroll to position [32, 0]
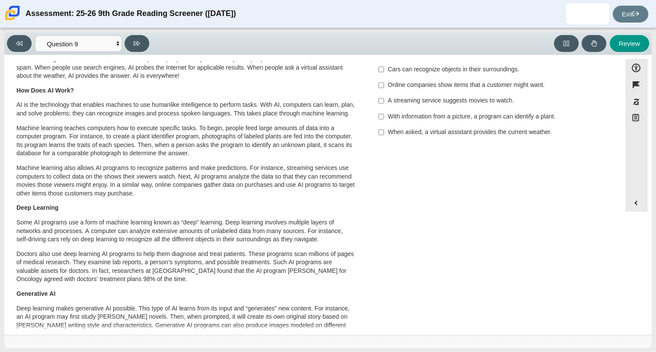
click at [412, 74] on label "Cars can recognize objects in their surroundings. Cars can recognize objects in…" at bounding box center [492, 69] width 238 height 16
click at [384, 74] on input "Cars can recognize objects in their surroundings. Cars can recognize objects in…" at bounding box center [382, 69] width 6 height 16
checkbox input "true"
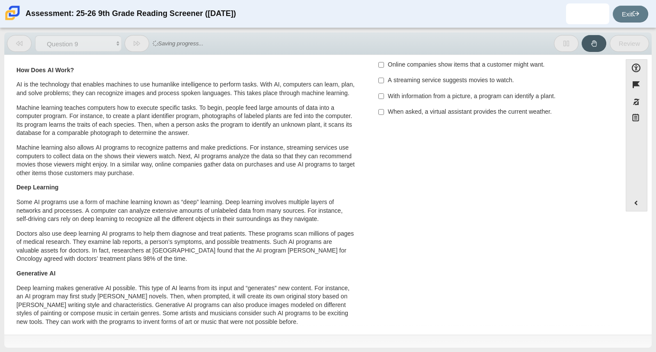
scroll to position [59, 0]
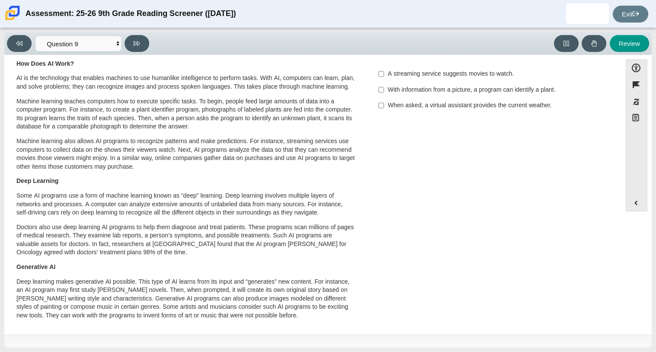
click at [446, 89] on div "With information from a picture, a program can identify a plant." at bounding box center [497, 90] width 219 height 9
click at [384, 89] on input "With information from a picture, a program can identify a plant. With informati…" at bounding box center [382, 90] width 6 height 16
checkbox input "true"
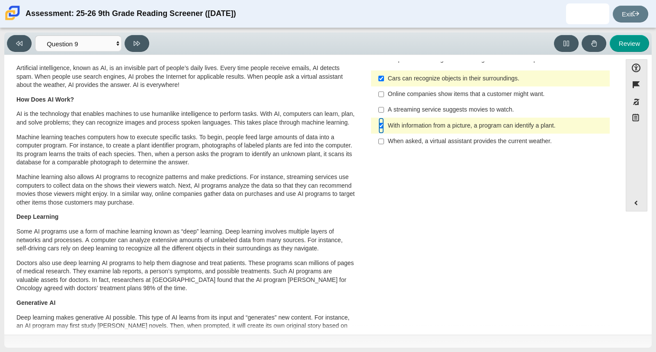
scroll to position [20, 0]
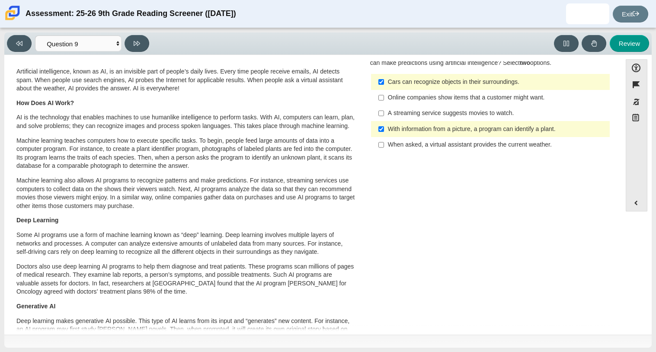
click at [444, 115] on div "A streaming service suggests movies to watch." at bounding box center [497, 113] width 219 height 9
click at [384, 115] on input "A streaming service suggests movies to watch. A streaming service suggests movi…" at bounding box center [382, 114] width 6 height 16
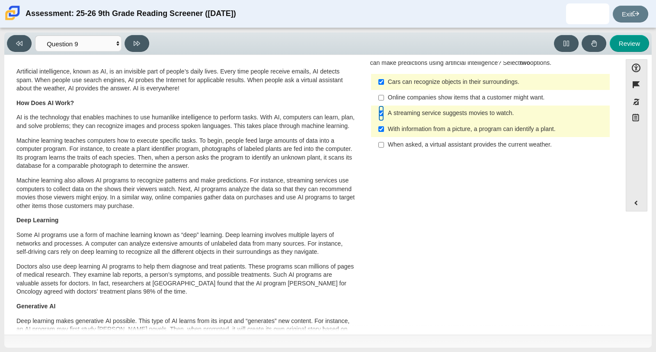
scroll to position [0, 0]
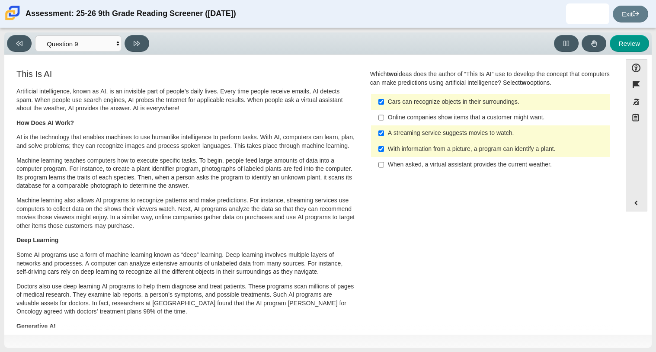
click at [444, 138] on div "A streaming service suggests movies to watch." at bounding box center [497, 133] width 219 height 9
click at [384, 138] on input "A streaming service suggests movies to watch. A streaming service suggests movi…" at bounding box center [382, 133] width 6 height 16
checkbox input "false"
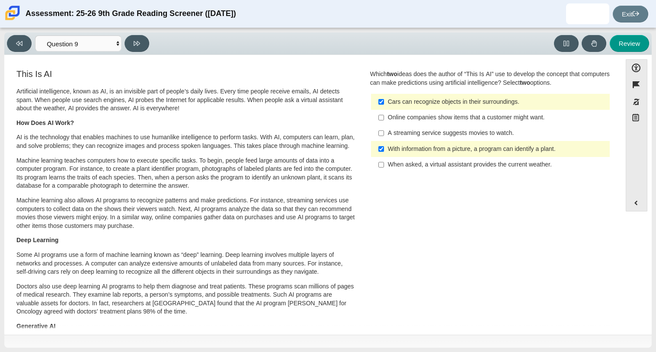
click at [433, 144] on label "With information from a picture, a program can identify a plant. With informati…" at bounding box center [492, 149] width 238 height 16
click at [384, 144] on input "With information from a picture, a program can identify a plant. With informati…" at bounding box center [382, 149] width 6 height 16
checkbox input "false"
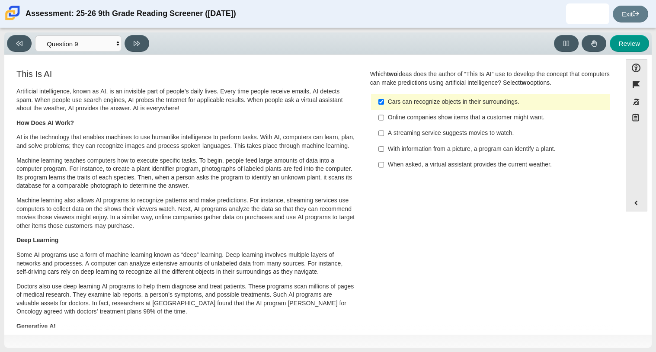
click at [440, 130] on div "A streaming service suggests movies to watch." at bounding box center [497, 133] width 219 height 9
click at [384, 130] on input "A streaming service suggests movies to watch. A streaming service suggests movi…" at bounding box center [382, 133] width 6 height 16
checkbox input "true"
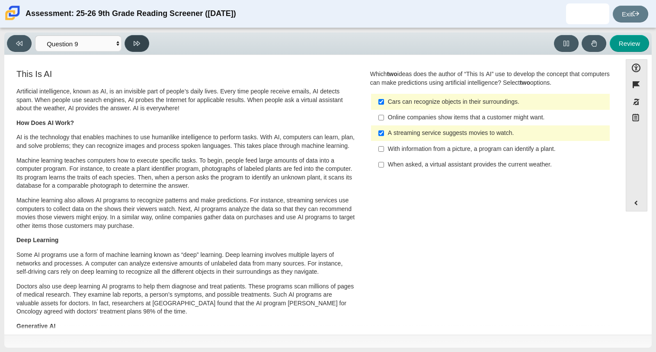
click at [135, 45] on icon at bounding box center [137, 43] width 6 height 6
select select "cdf3c14e-a918-44d1-9b63-3db0fa81641e"
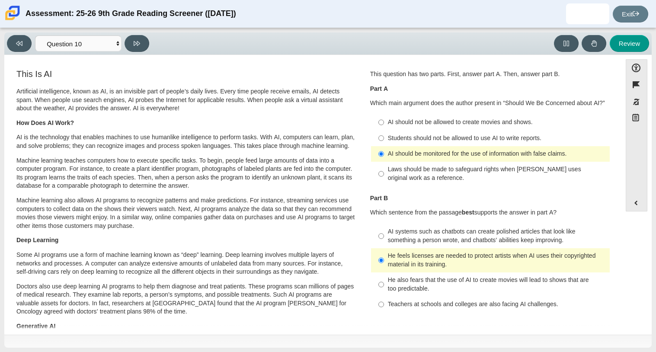
click at [492, 170] on div "Laws should be made to safeguard rights when AI uses original work as a referen…" at bounding box center [497, 173] width 219 height 17
click at [384, 170] on input "Laws should be made to safeguard rights when AI uses original work as a referen…" at bounding box center [382, 174] width 6 height 24
radio input "true"
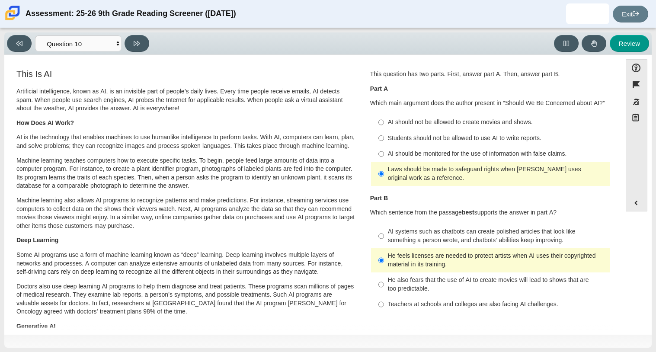
click at [469, 150] on div "AI should be monitored for the use of information with false claims." at bounding box center [497, 154] width 219 height 9
click at [384, 150] on input "AI should be monitored for the use of information with false claims. AI should …" at bounding box center [382, 154] width 6 height 16
radio input "true"
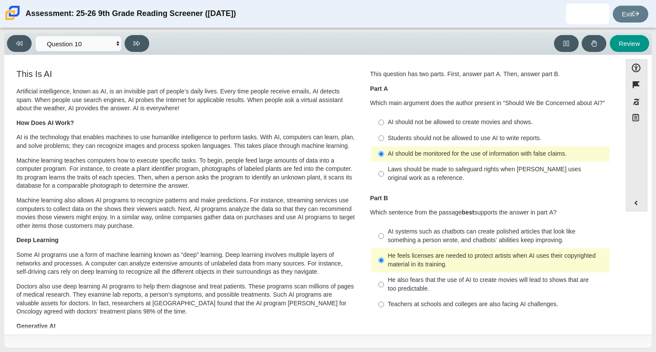
click at [410, 169] on div "Laws should be made to safeguard rights when AI uses original work as a referen…" at bounding box center [497, 173] width 219 height 17
click at [384, 169] on input "Laws should be made to safeguard rights when AI uses original work as a referen…" at bounding box center [382, 174] width 6 height 24
radio input "true"
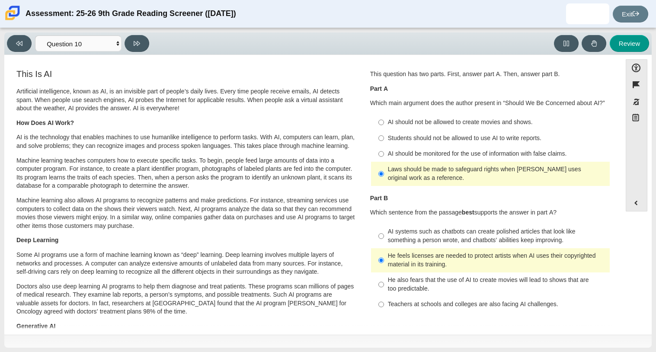
click at [431, 152] on div "AI should be monitored for the use of information with false claims." at bounding box center [497, 154] width 219 height 9
click at [384, 152] on input "AI should be monitored for the use of information with false claims. AI should …" at bounding box center [382, 154] width 6 height 16
radio input "true"
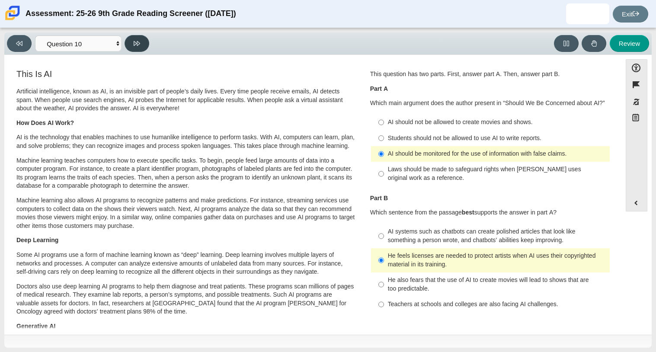
click at [132, 51] on button at bounding box center [137, 43] width 25 height 17
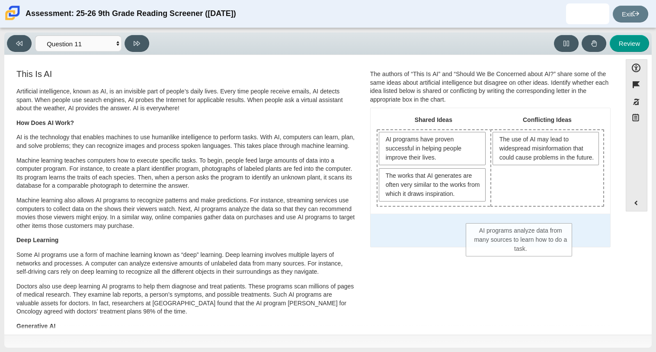
drag, startPoint x: 414, startPoint y: 190, endPoint x: 503, endPoint y: 245, distance: 104.4
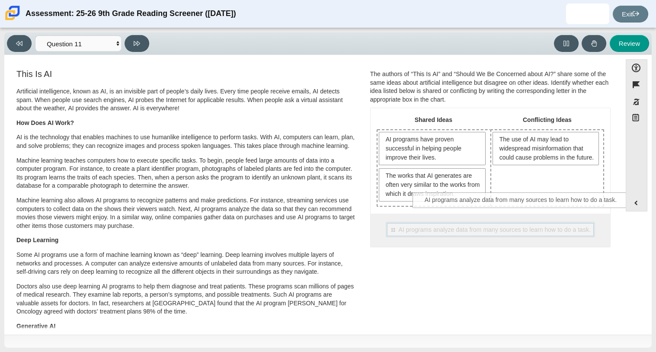
drag, startPoint x: 496, startPoint y: 236, endPoint x: 528, endPoint y: 207, distance: 43.2
click at [528, 207] on div "Shared Ideas Conflicting Ideas AI programs have proven successful in helping pe…" at bounding box center [491, 177] width 240 height 138
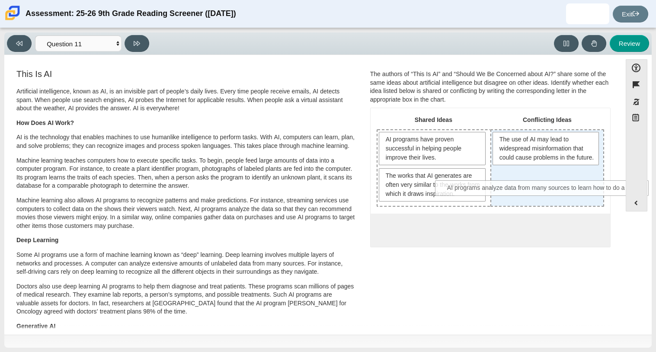
drag, startPoint x: 485, startPoint y: 230, endPoint x: 539, endPoint y: 189, distance: 68.3
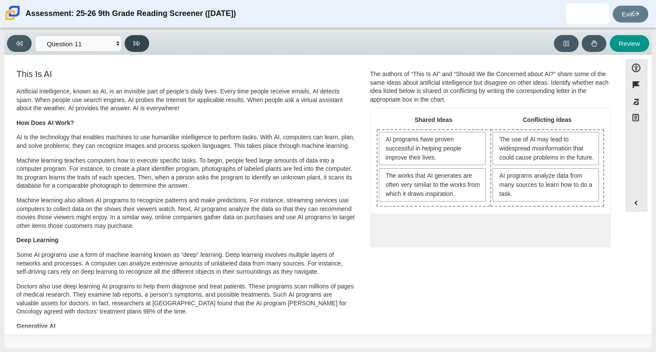
click at [142, 45] on button at bounding box center [137, 43] width 25 height 17
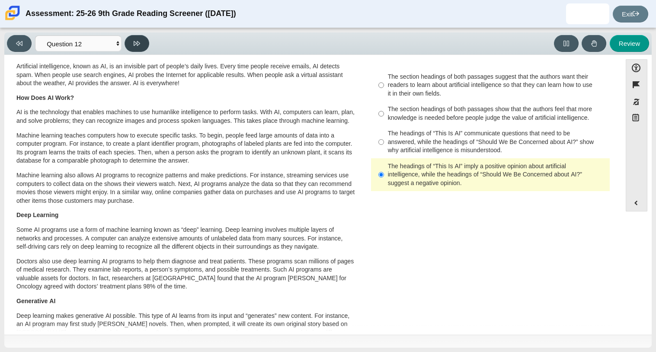
click at [144, 41] on button at bounding box center [137, 43] width 25 height 17
select select "review"
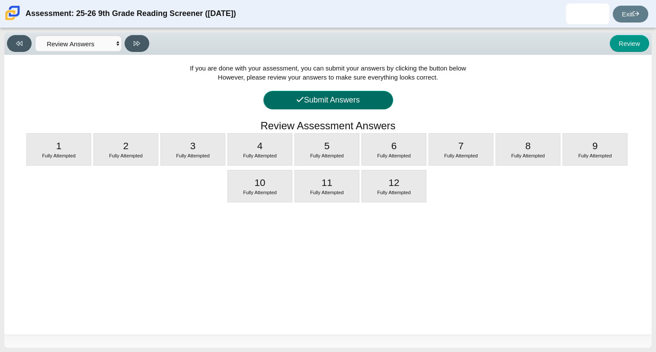
click at [337, 95] on button "Submit Answers" at bounding box center [329, 100] width 130 height 19
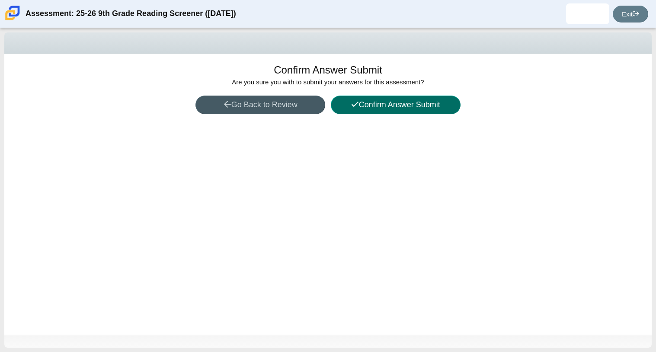
click at [354, 99] on button "Confirm Answer Submit" at bounding box center [396, 105] width 130 height 19
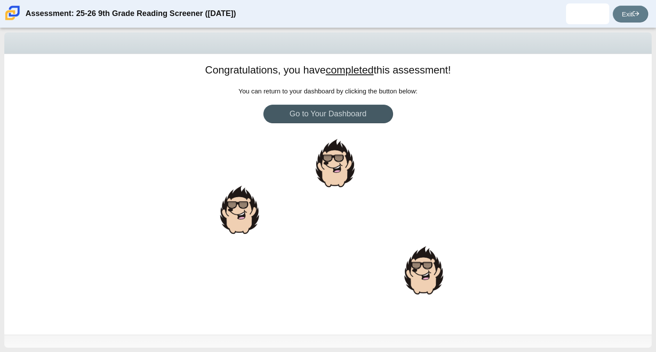
click at [234, 195] on div at bounding box center [239, 209] width 43 height 53
